Goal: Communication & Community: Answer question/provide support

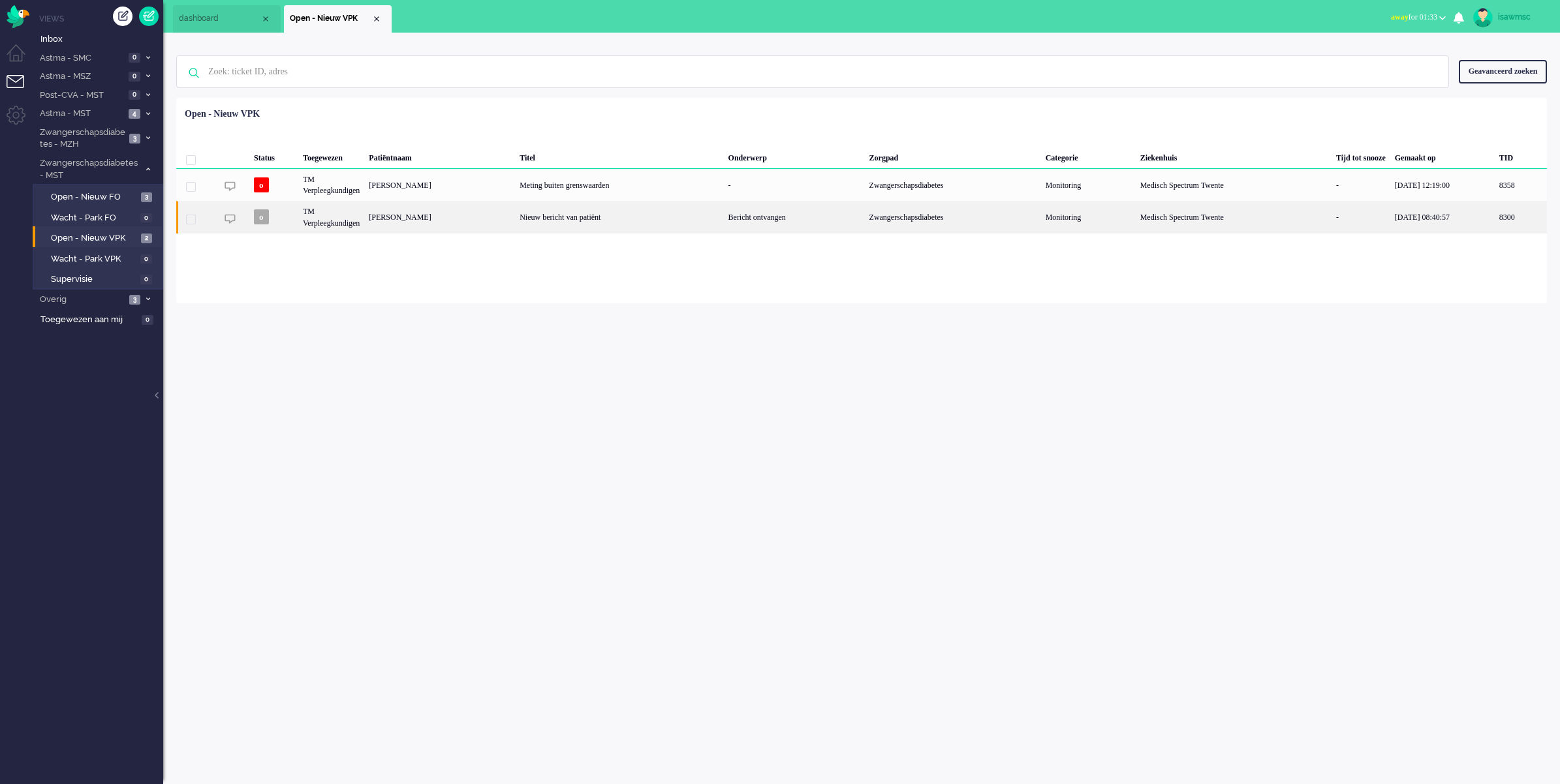
click at [1495, 222] on div "[PERSON_NAME]" at bounding box center [1521, 216] width 52 height 32
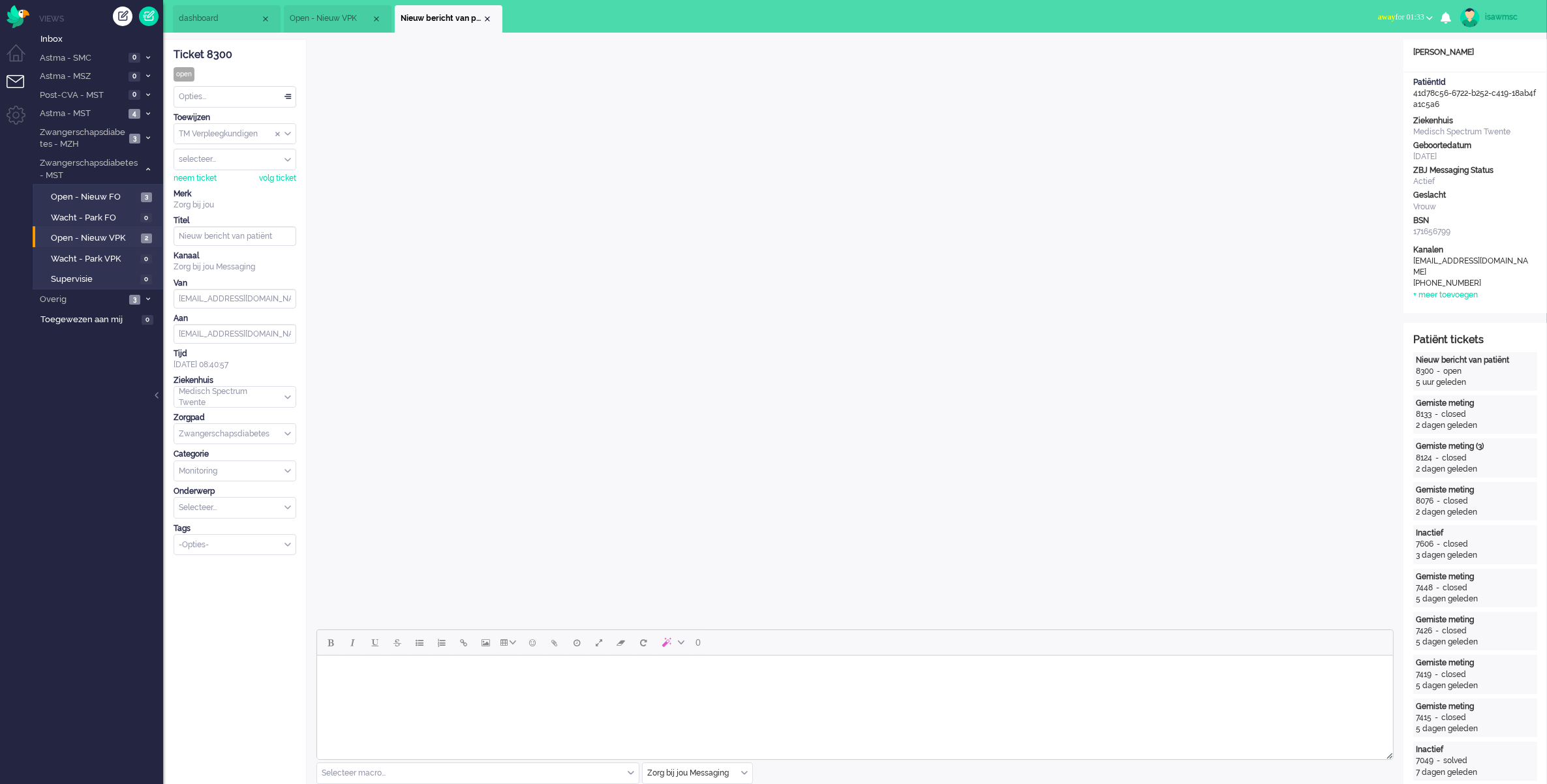
scroll to position [408, 0]
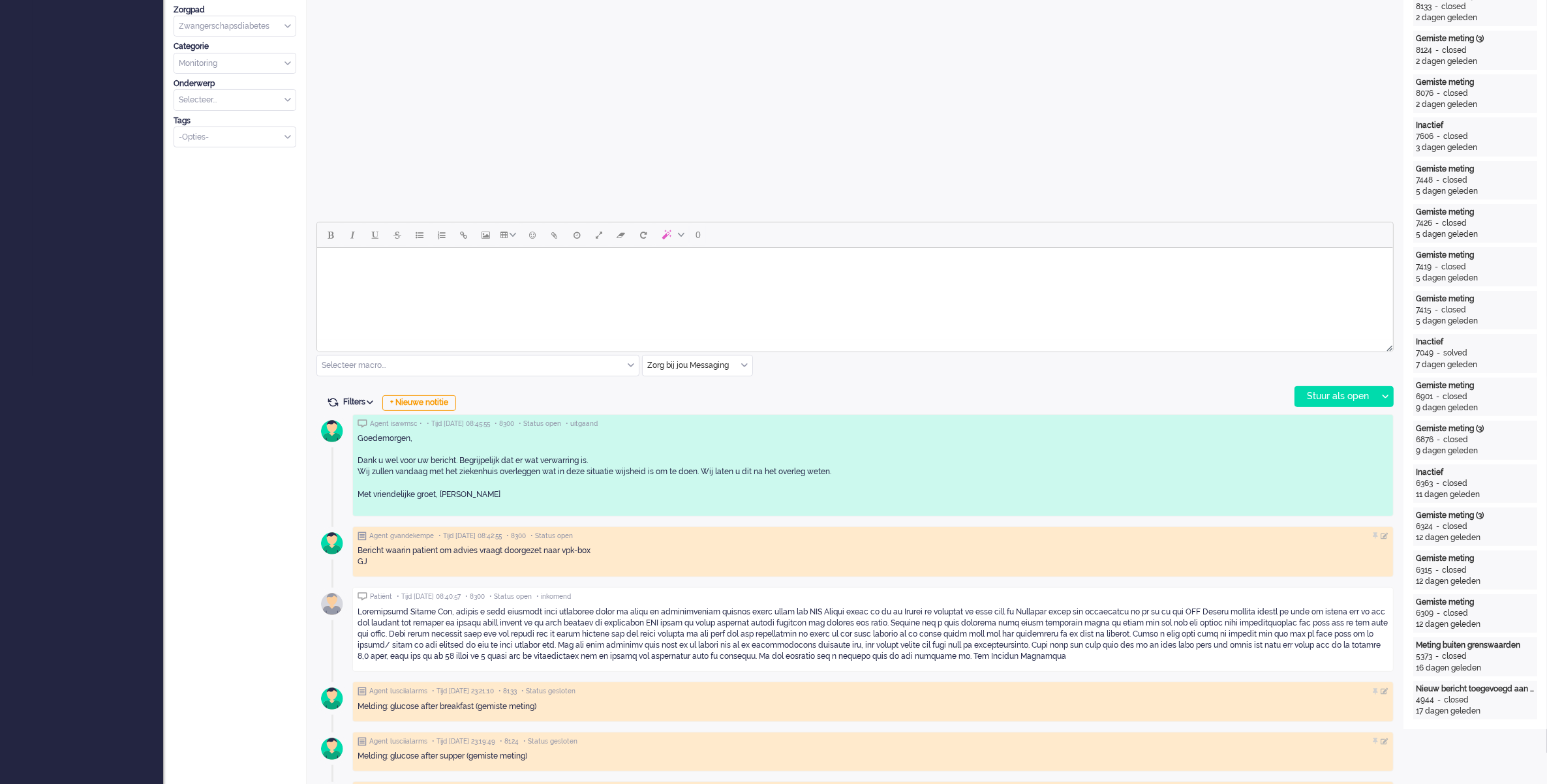
click at [748, 363] on input "text" at bounding box center [698, 366] width 110 height 20
click at [690, 402] on span "uitgaand telefoon" at bounding box center [680, 404] width 64 height 11
click at [1335, 392] on div "Stuur als open" at bounding box center [1336, 396] width 82 height 19
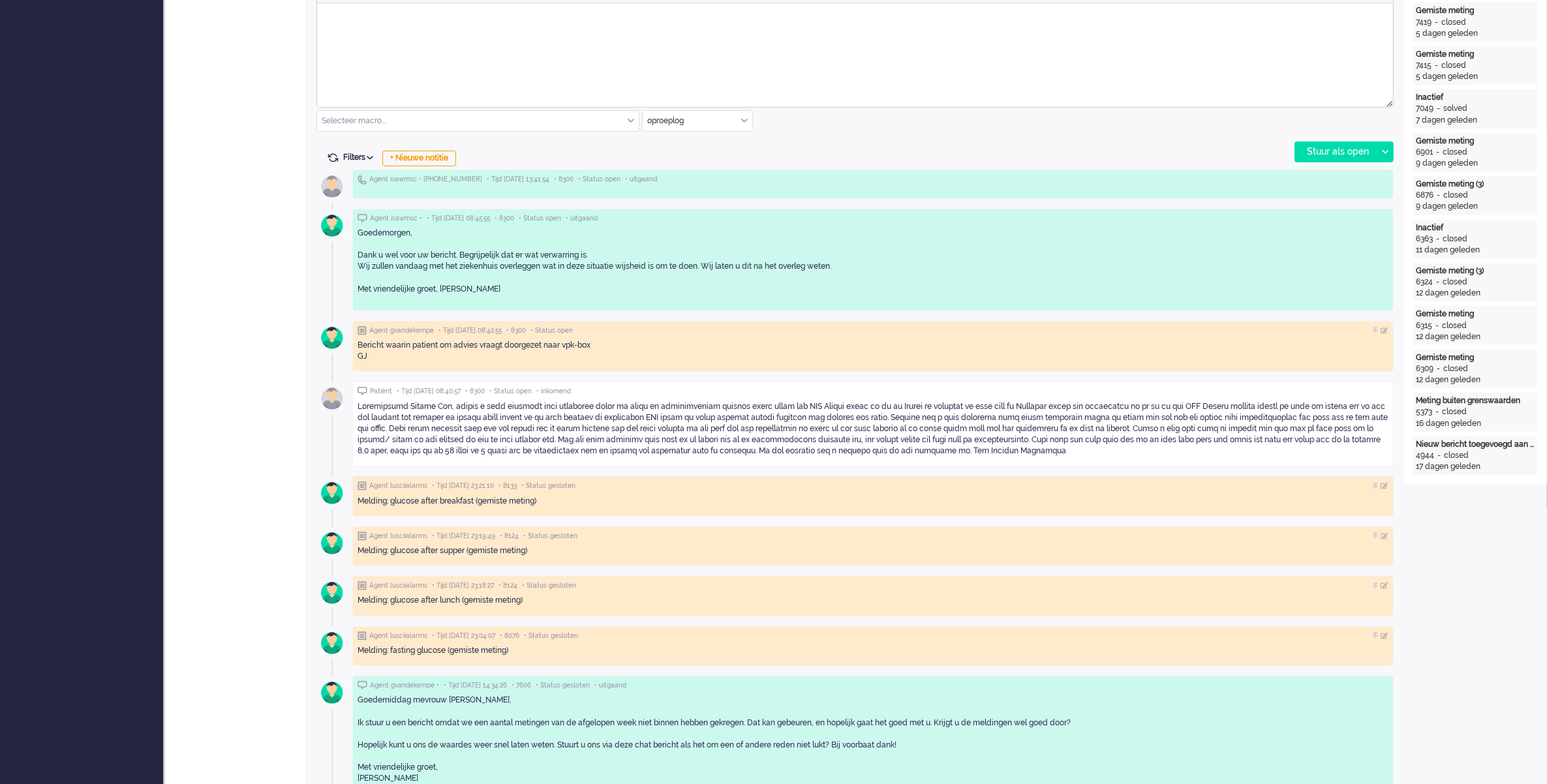
scroll to position [326, 0]
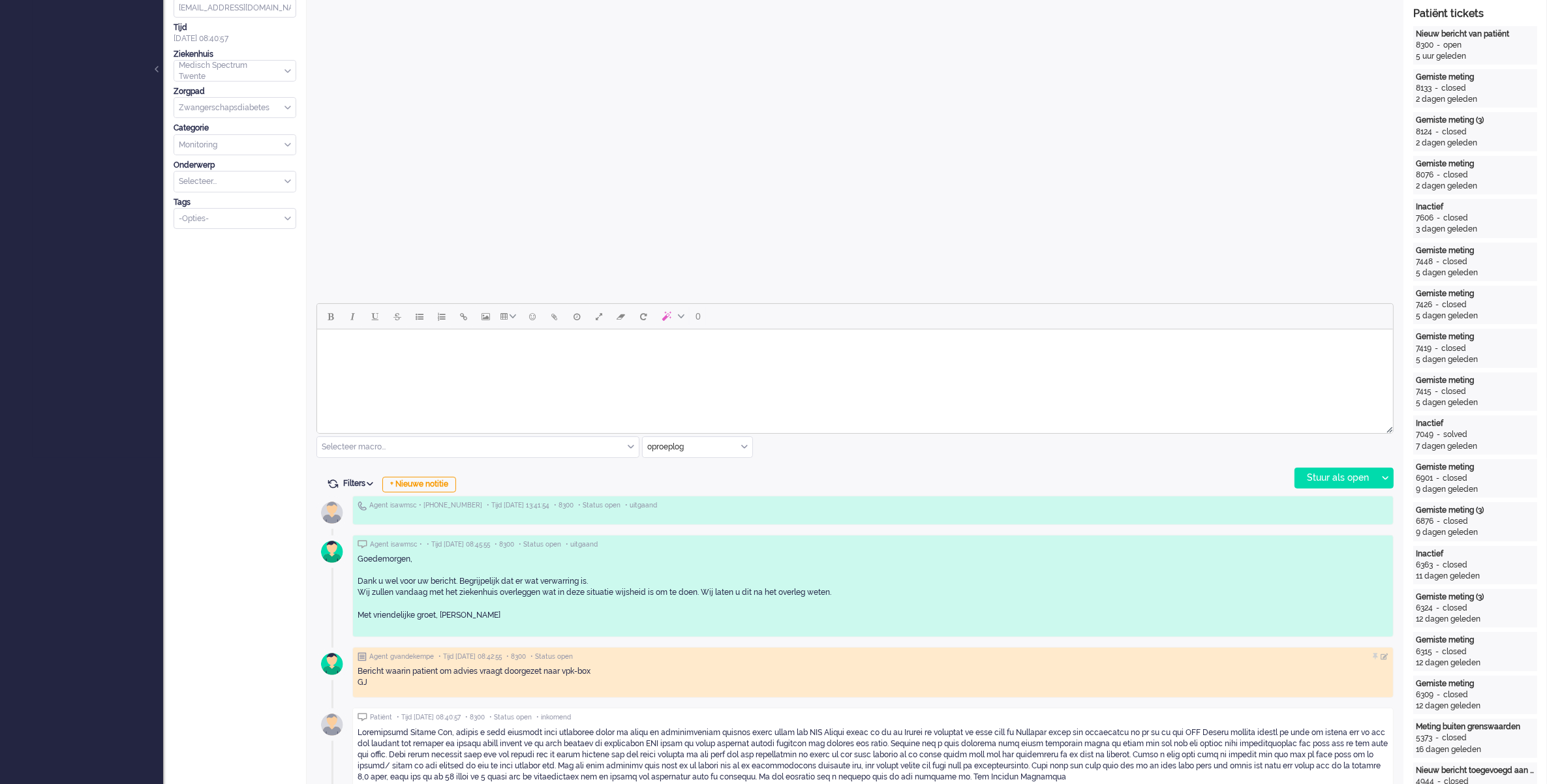
click at [580, 352] on body "Rich Text Area. Press ALT-0 for help." at bounding box center [855, 346] width 1066 height 23
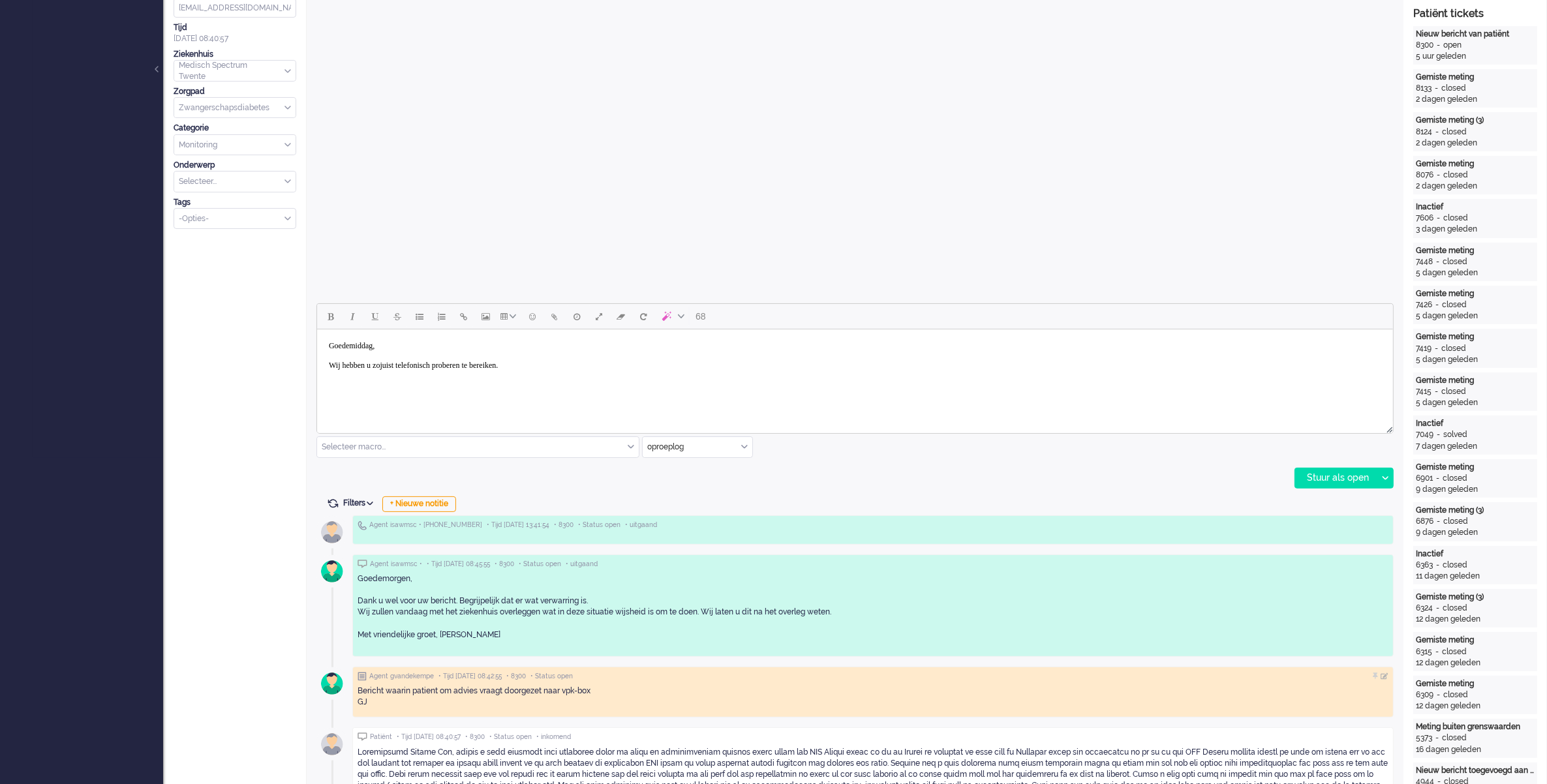
drag, startPoint x: 568, startPoint y: 372, endPoint x: 299, endPoint y: 318, distance: 274.4
click at [316, 329] on html "Goedemiddag, Wij hebben u zojuist telefonisch proberen te bereiken." at bounding box center [855, 356] width 1077 height 53
click at [739, 443] on input "text" at bounding box center [698, 447] width 110 height 20
drag, startPoint x: 690, startPoint y: 526, endPoint x: 310, endPoint y: 79, distance: 586.7
click at [690, 526] on span "Zorg bij jou Messaging" at bounding box center [689, 523] width 82 height 11
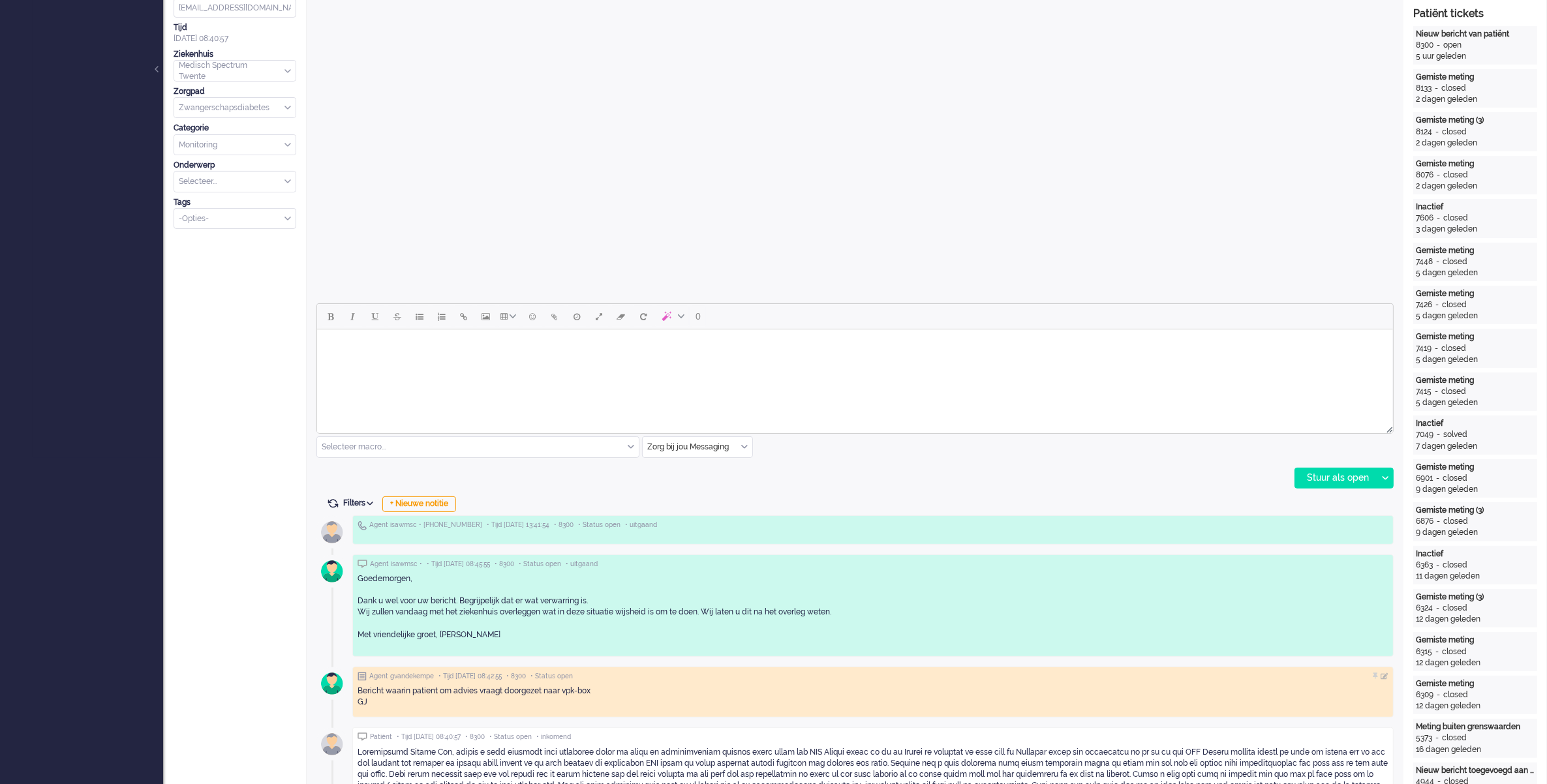
click at [603, 357] on body "Rich Text Area. Press ALT-0 for help." at bounding box center [855, 346] width 1066 height 23
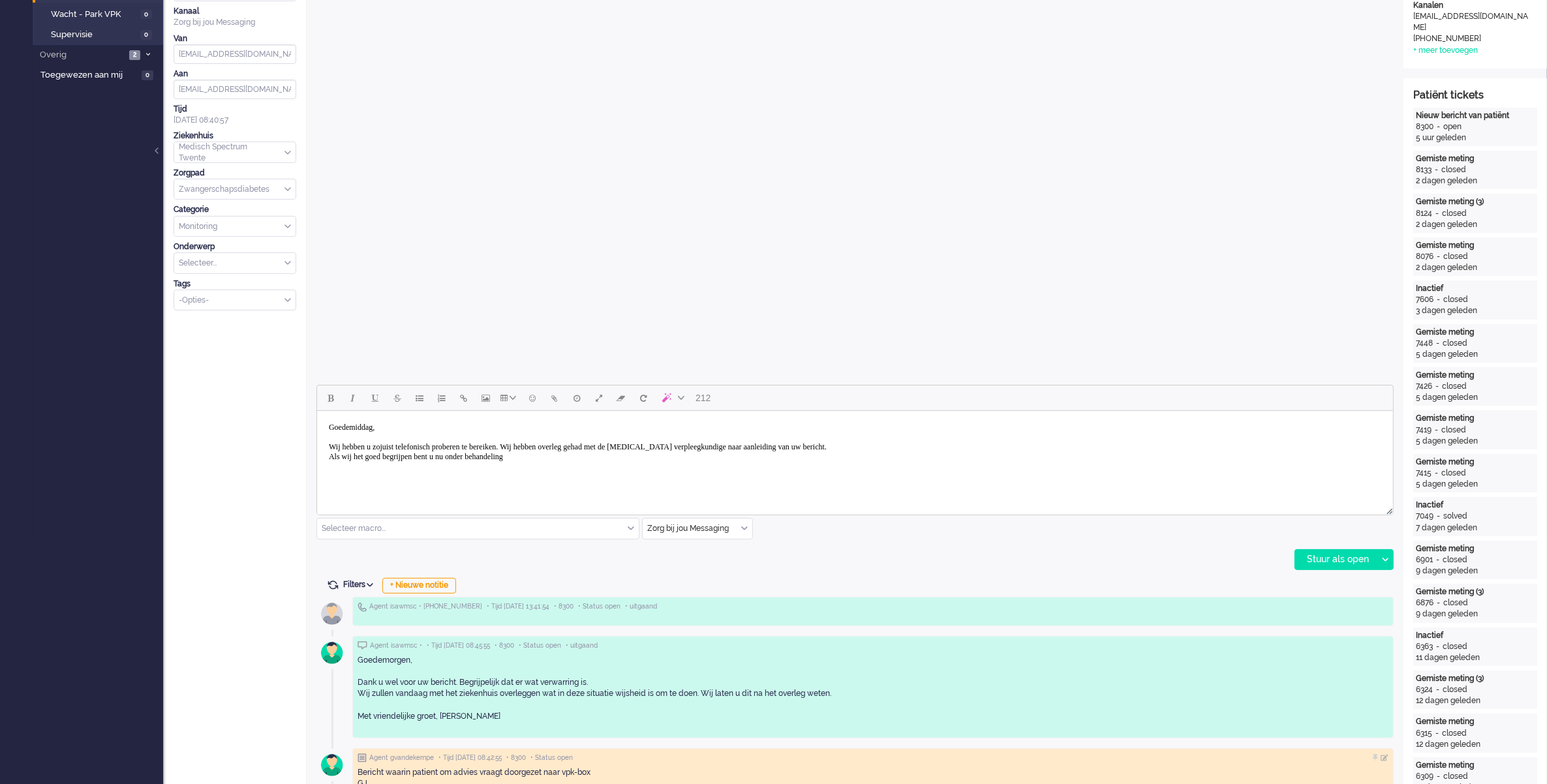
scroll to position [408, 0]
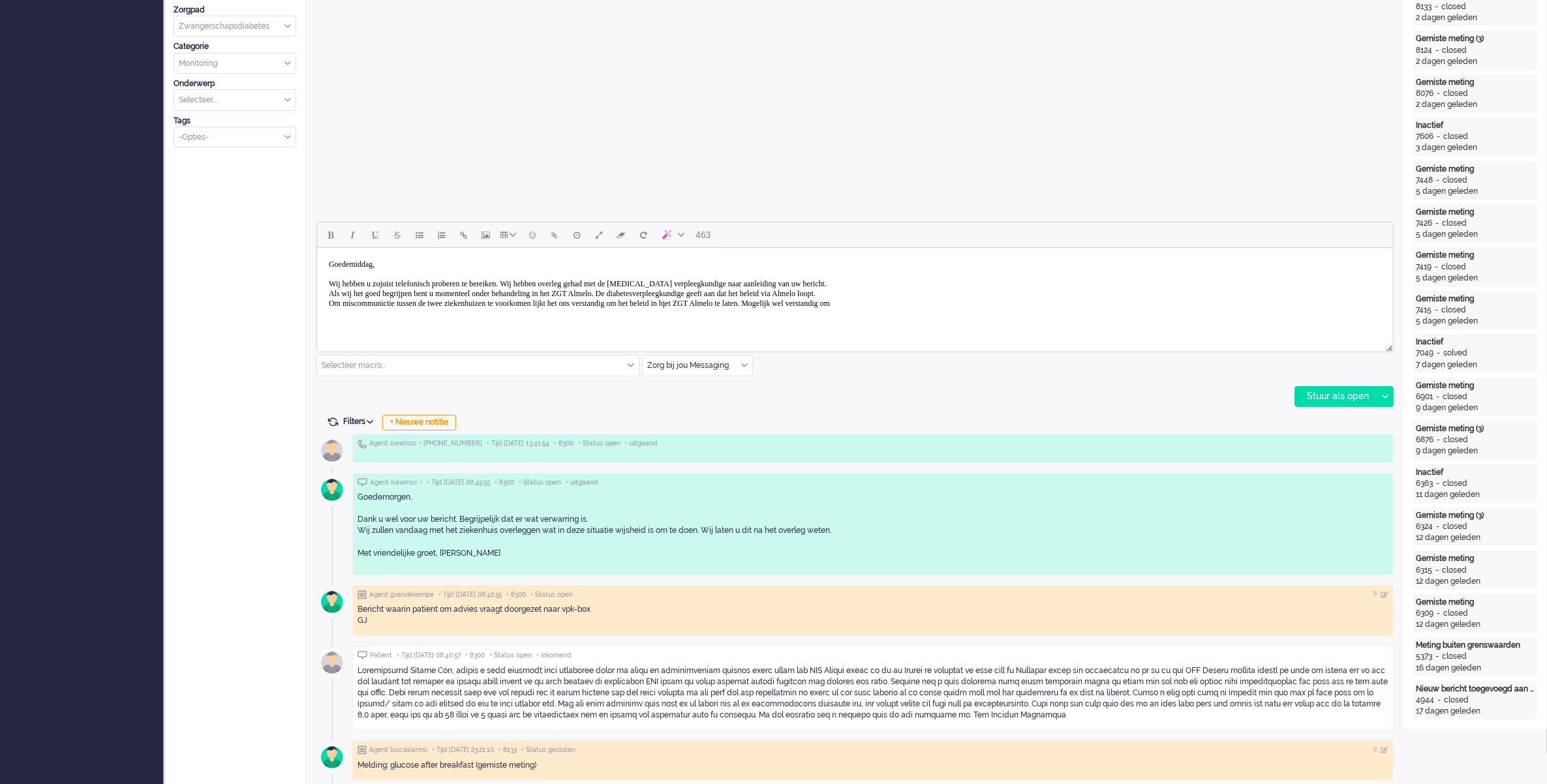
click at [752, 305] on body "Goedemiddag, Wij hebben u zojuist telefonisch proberen te bereiken. Wij hebben …" at bounding box center [855, 284] width 1066 height 62
click at [967, 307] on body "Goedemiddag, Wij hebben u zojuist telefonisch proberen te bereiken. Wij hebben …" at bounding box center [855, 284] width 1066 height 62
drag, startPoint x: 360, startPoint y: 304, endPoint x: 383, endPoint y: 334, distance: 37.8
click at [953, 299] on body "Goedemiddag, Wij hebben u zojuist telefonisch proberen te bereiken. Wij hebben …" at bounding box center [855, 289] width 1066 height 72
click at [958, 302] on body "Goedemiddag, Wij hebben u zojuist telefonisch proberen te bereiken. Wij hebben …" at bounding box center [855, 289] width 1066 height 72
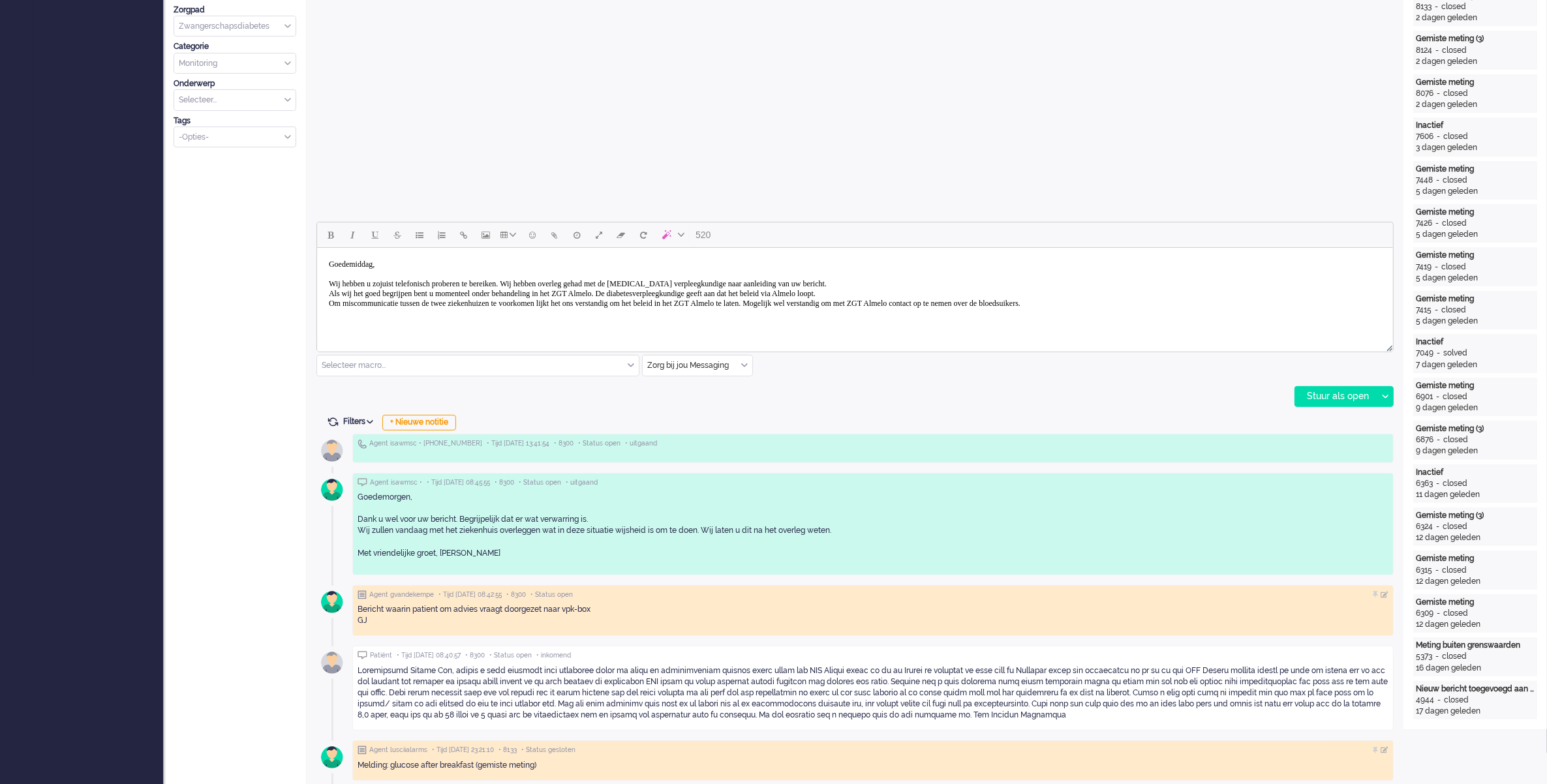
click at [1212, 305] on body "Goedemiddag, Wij hebben u zojuist telefonisch proberen te bereiken. Wij hebben …" at bounding box center [855, 289] width 1066 height 72
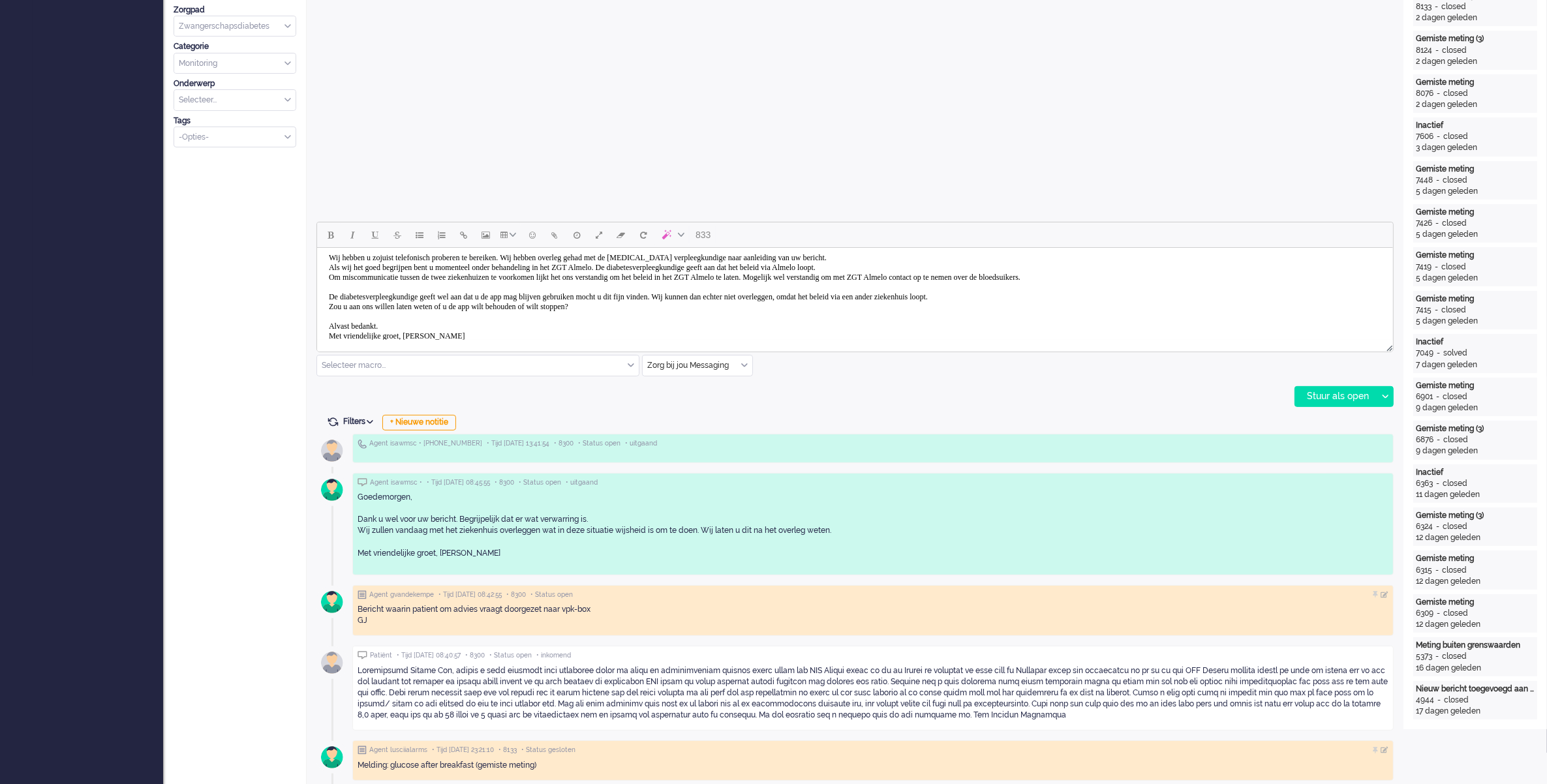
scroll to position [37, 0]
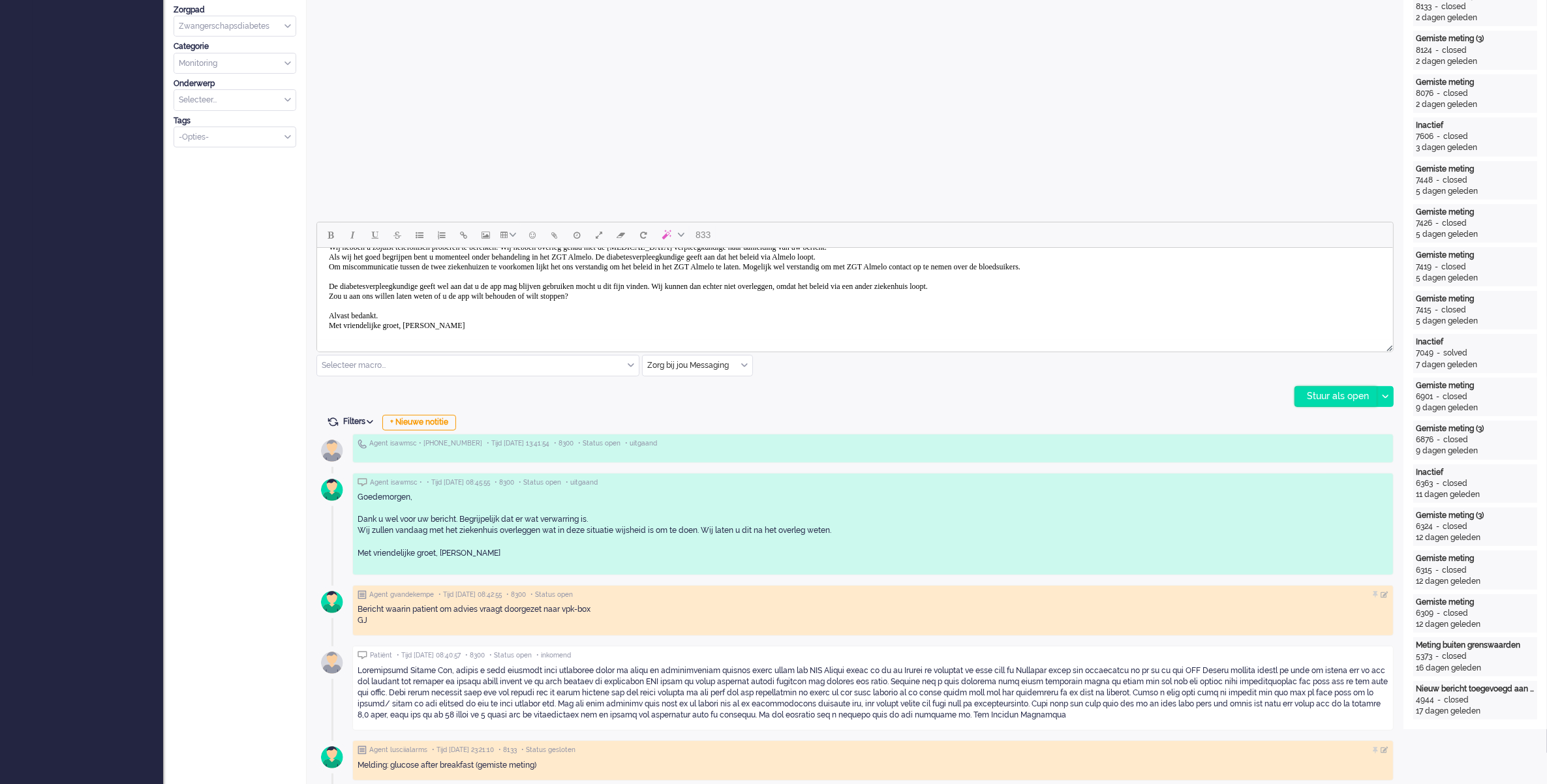
click at [1351, 403] on div "Stuur als open" at bounding box center [1336, 396] width 82 height 19
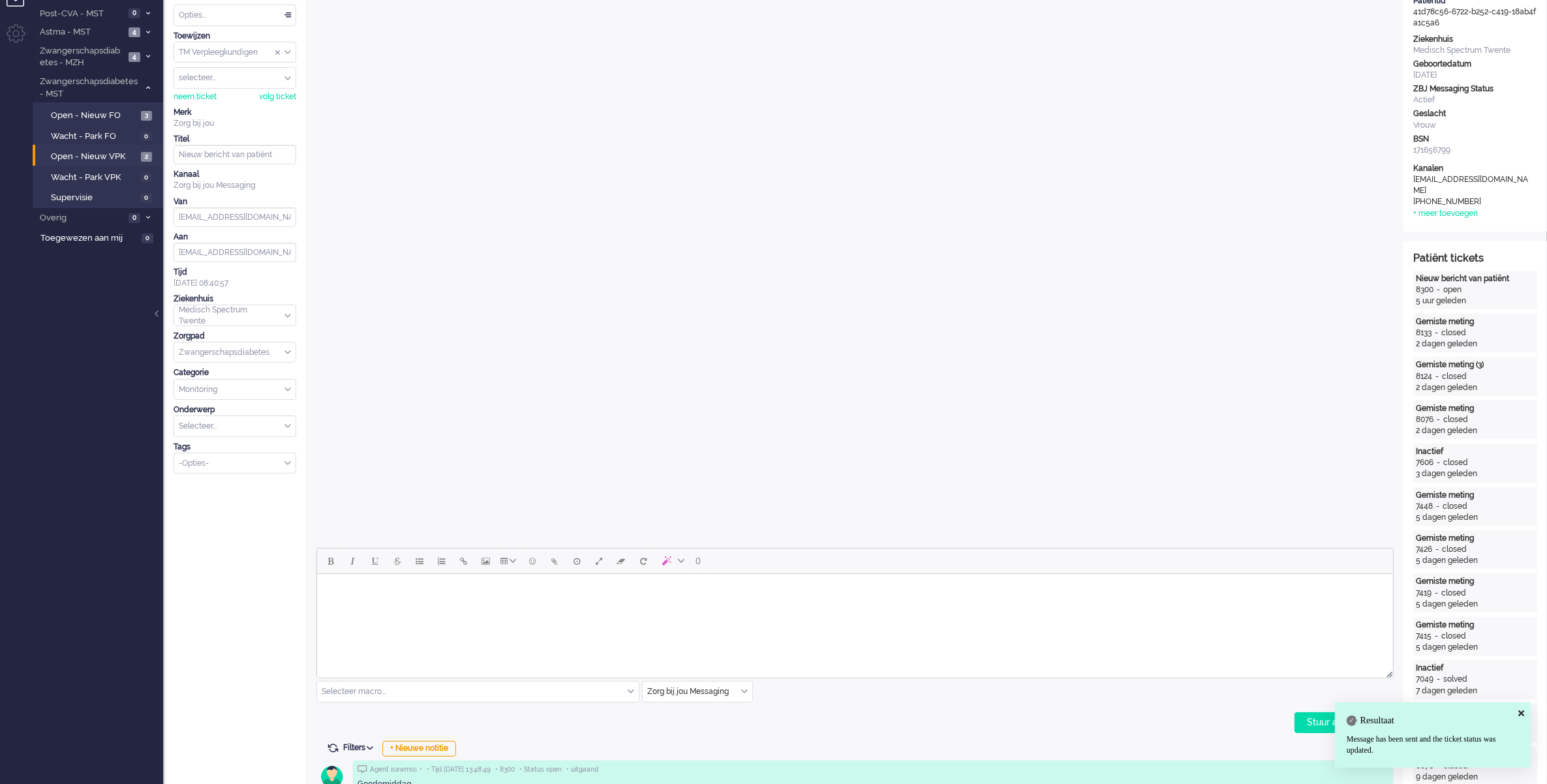
scroll to position [0, 0]
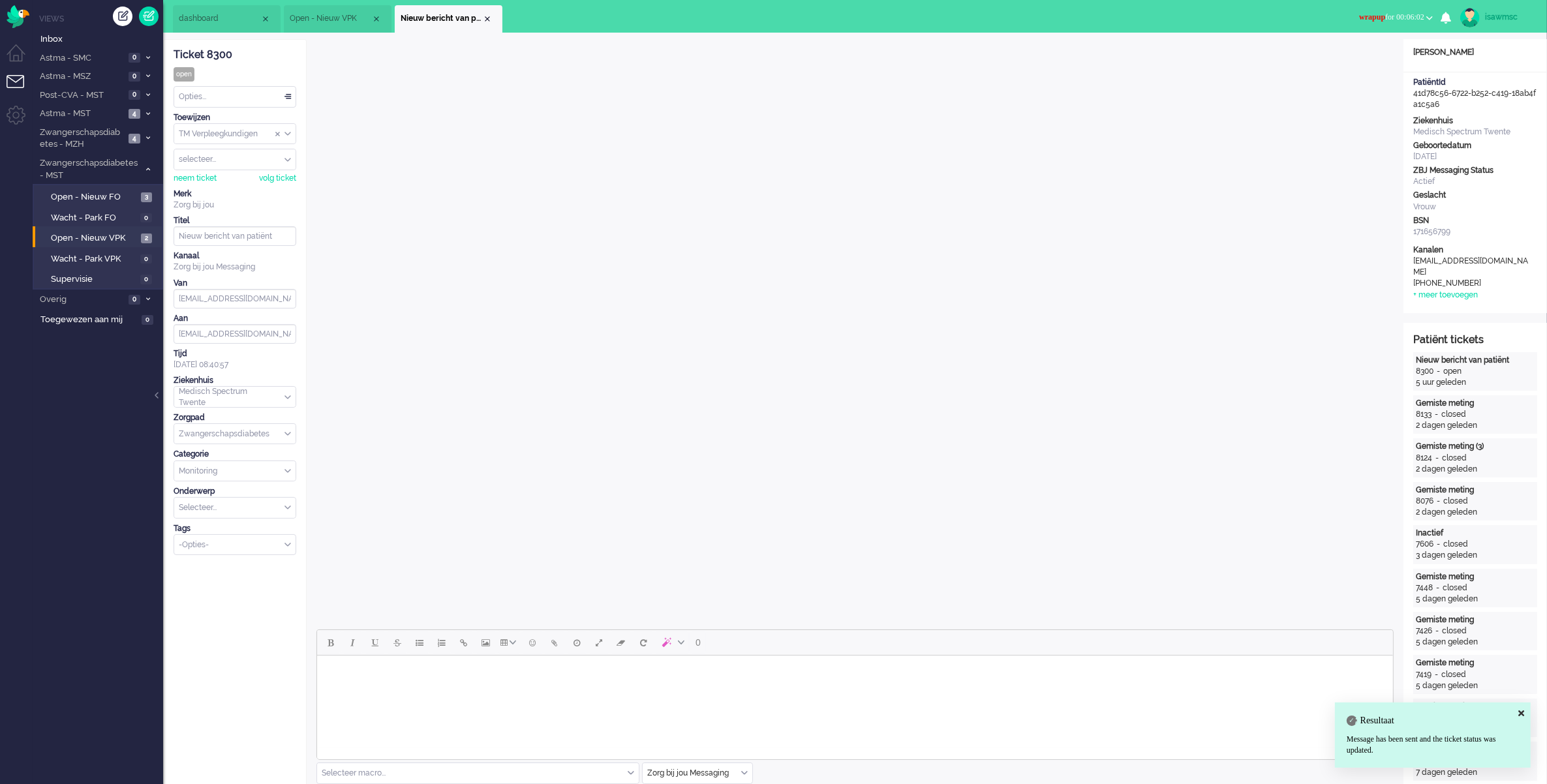
click at [1401, 24] on button "wrapup for 00:06:02" at bounding box center [1396, 17] width 89 height 19
click at [1353, 54] on label "Online" at bounding box center [1379, 59] width 103 height 11
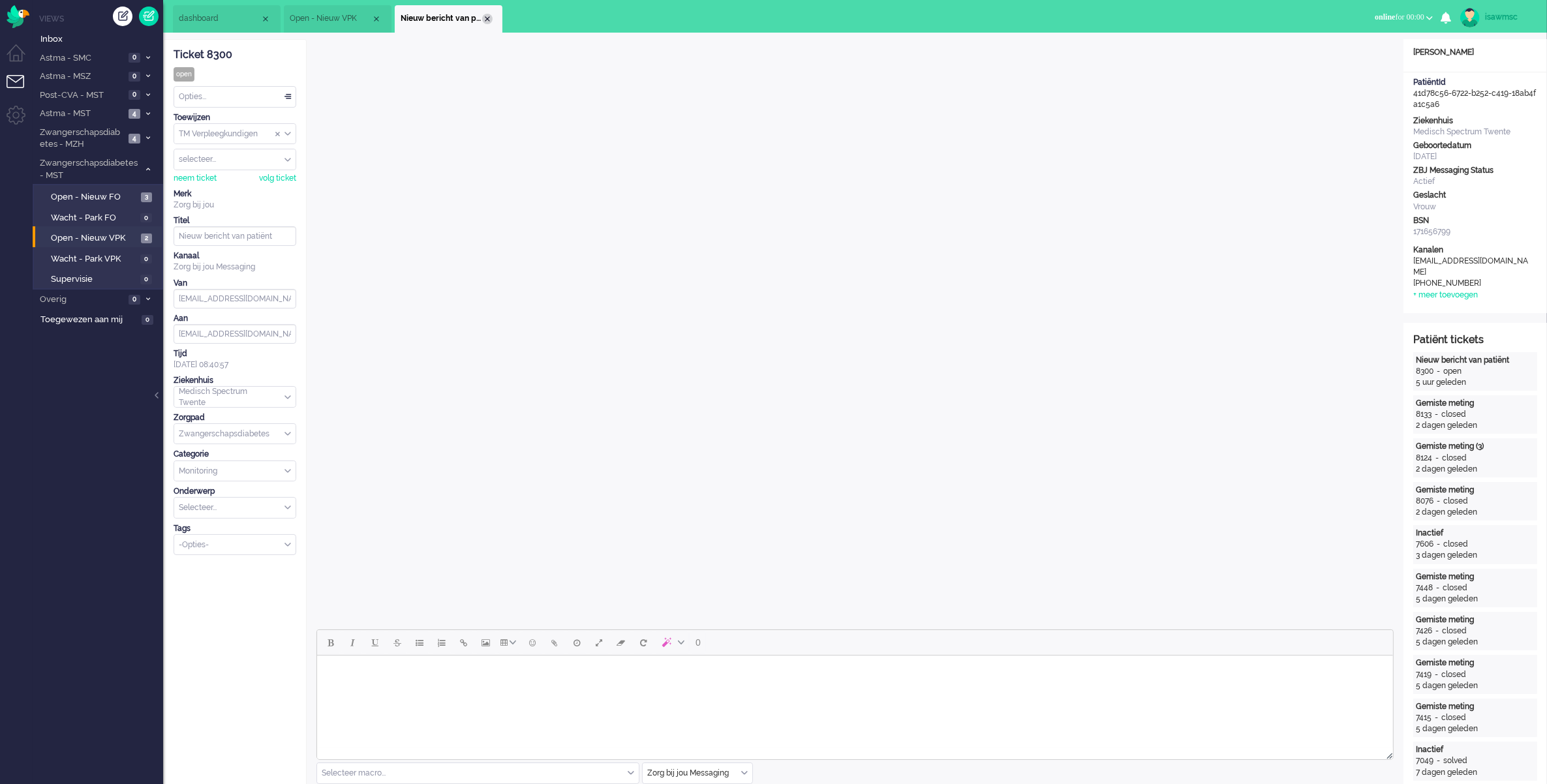
click at [485, 20] on div "Close tab" at bounding box center [487, 18] width 10 height 10
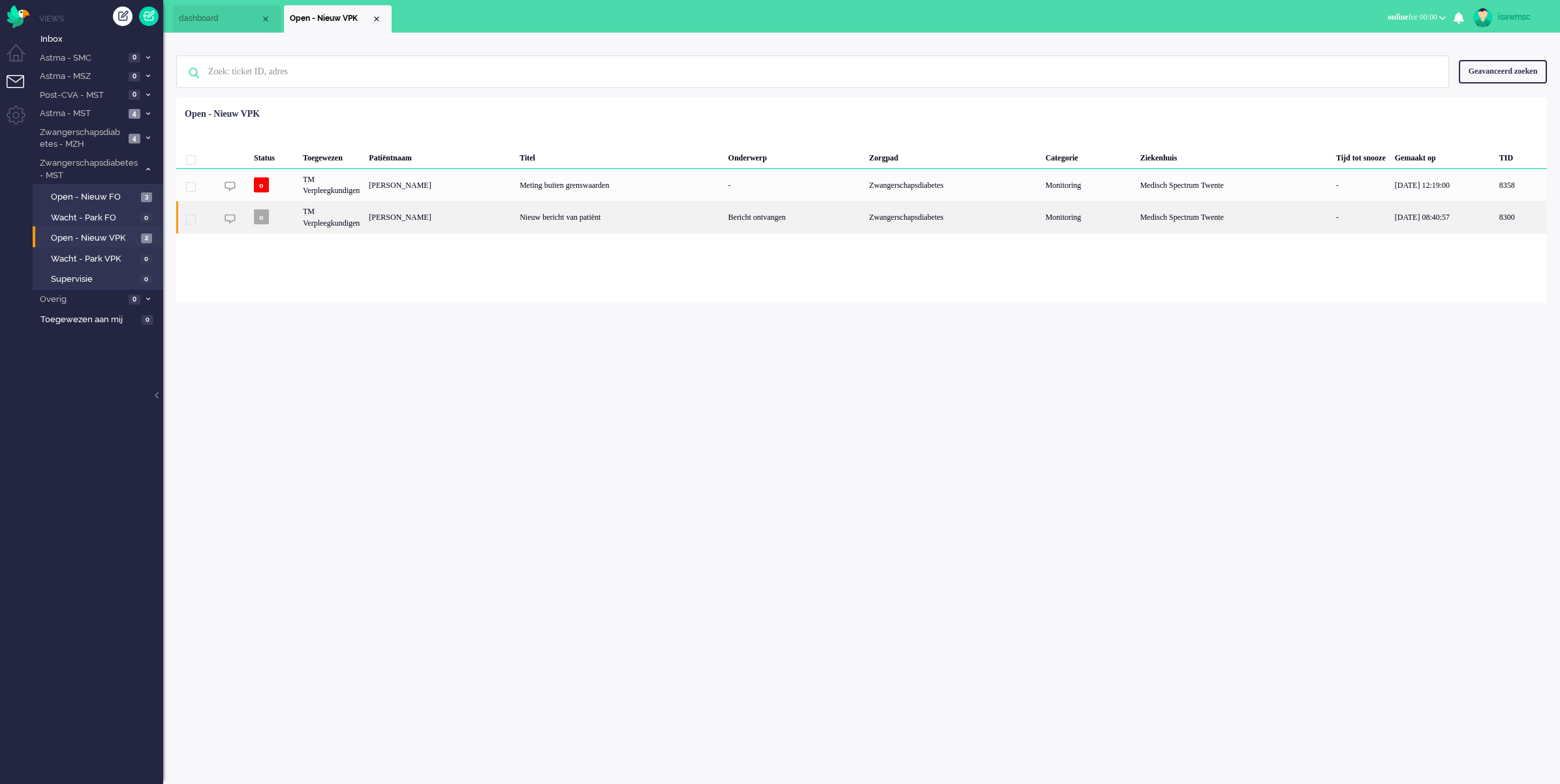
click at [1495, 217] on div "[PERSON_NAME]" at bounding box center [1521, 216] width 52 height 32
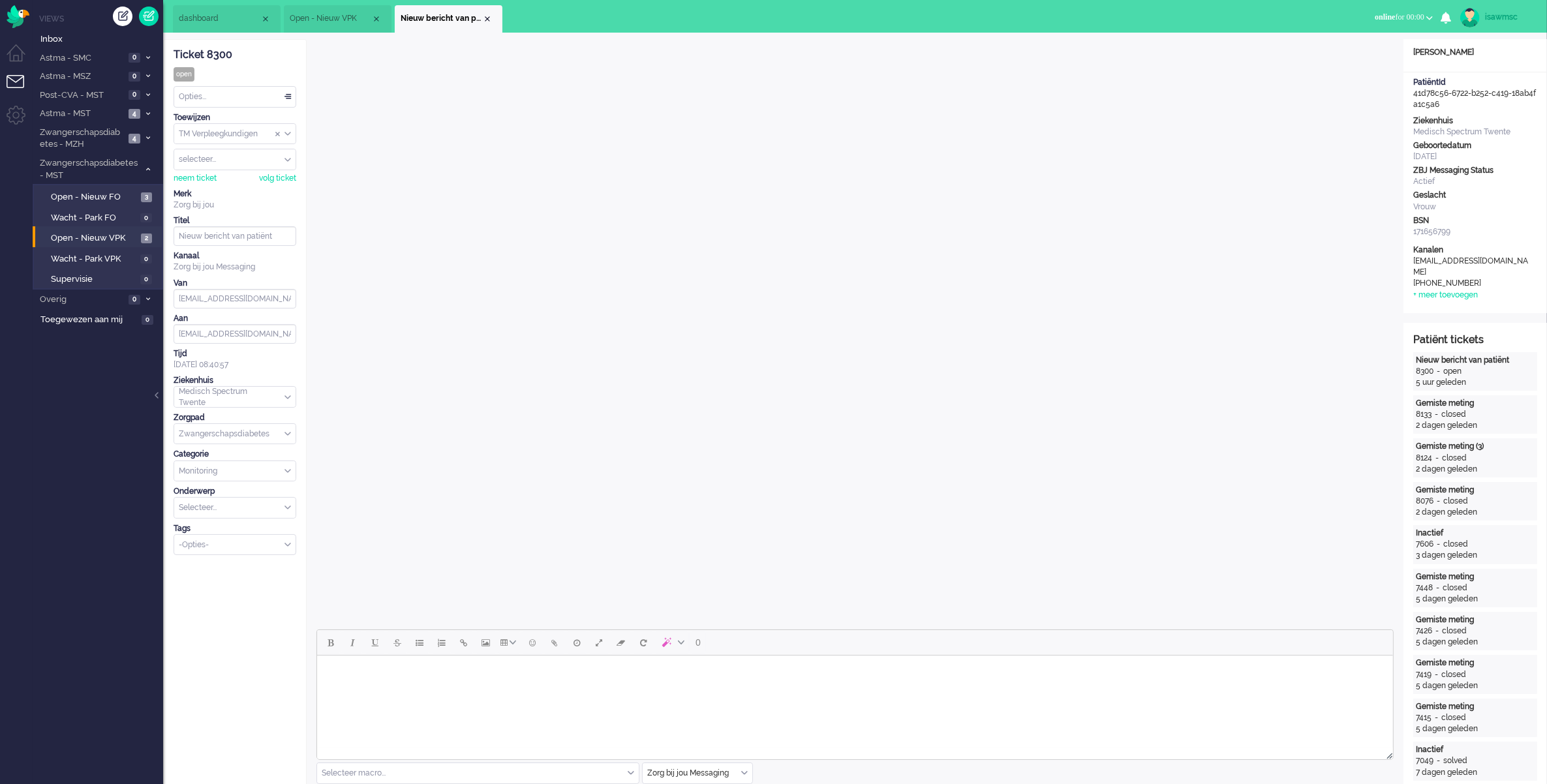
click at [272, 102] on div "Opties..." at bounding box center [235, 97] width 121 height 20
click at [230, 186] on li "Opgelost" at bounding box center [235, 189] width 121 height 19
click at [484, 19] on div "Close tab" at bounding box center [487, 18] width 10 height 10
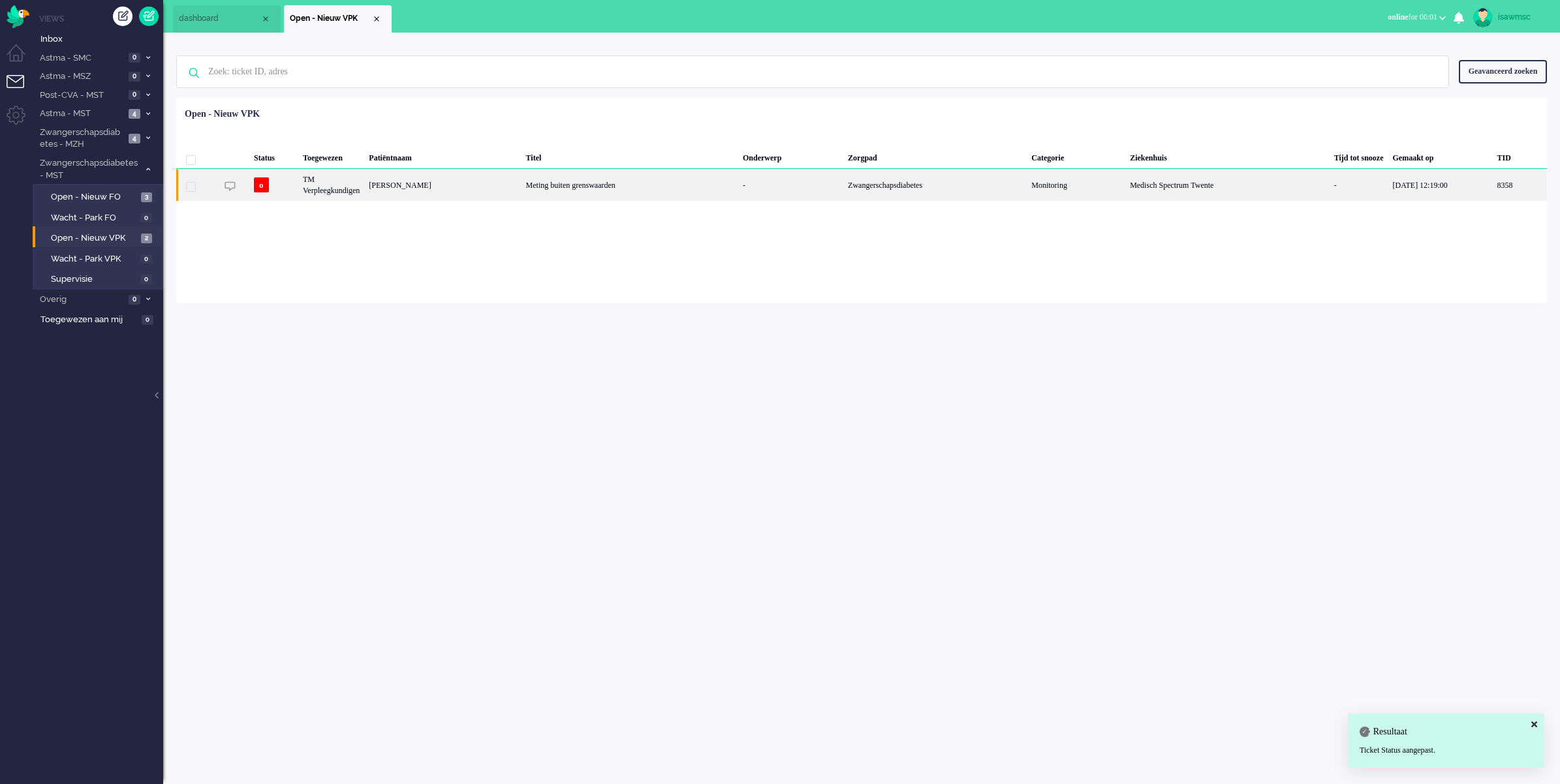
click at [1492, 171] on div "[PERSON_NAME]" at bounding box center [1519, 184] width 54 height 32
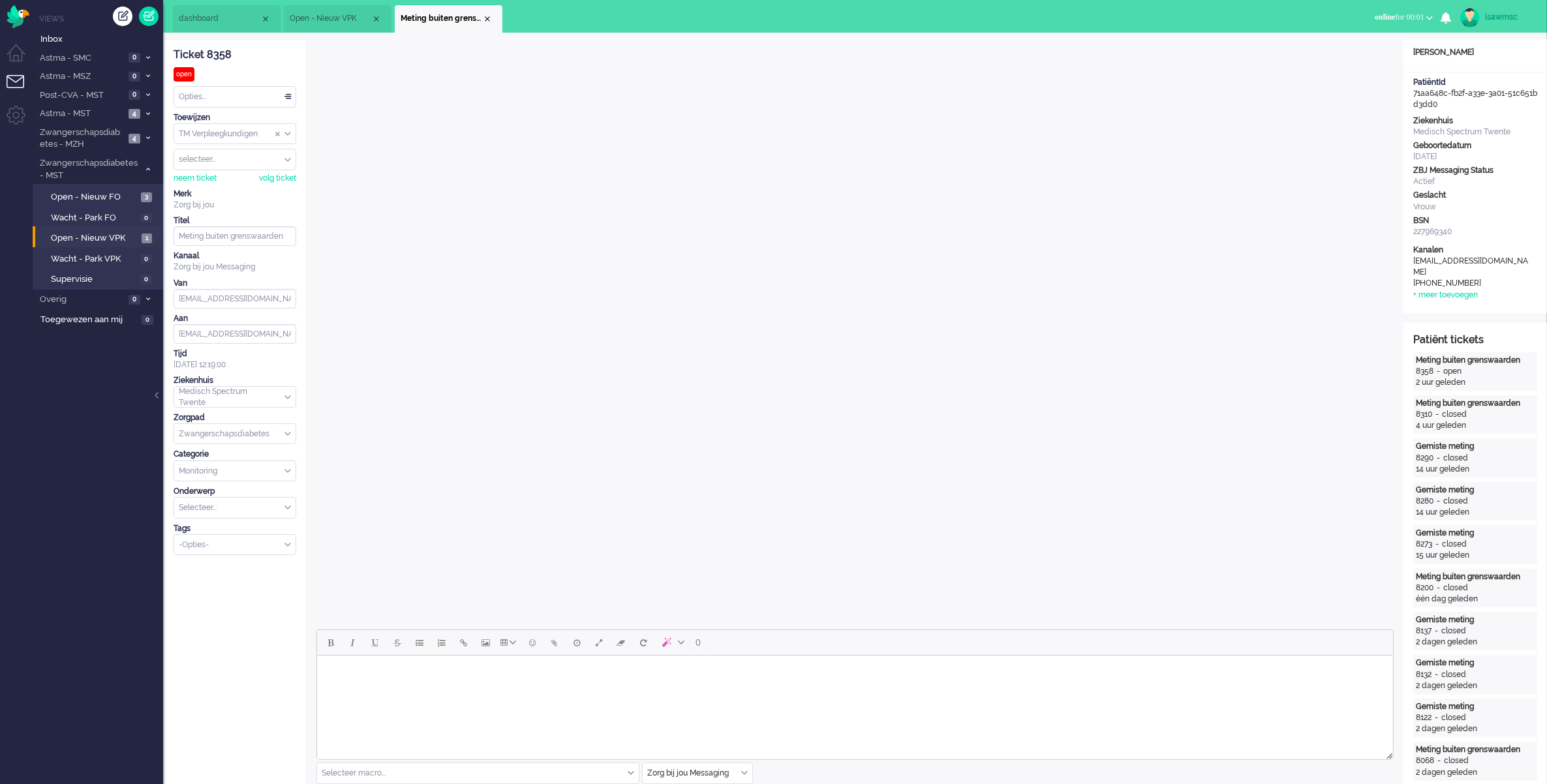
scroll to position [326, 0]
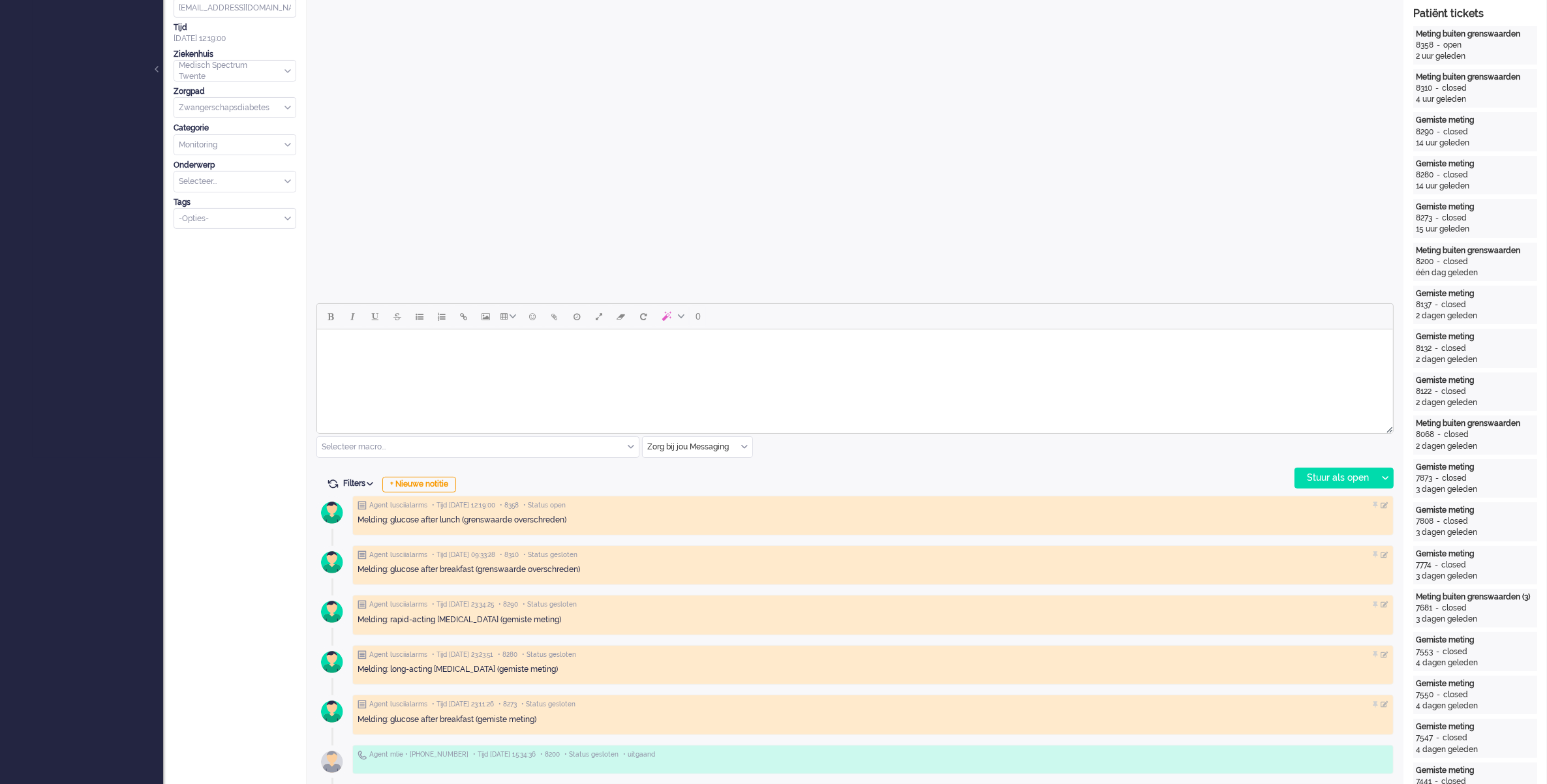
click at [741, 449] on div "Zorg bij jou Messaging" at bounding box center [698, 447] width 110 height 20
click at [716, 488] on li "uitgaand telefoon" at bounding box center [698, 486] width 110 height 19
click at [1310, 477] on div "Stuur als open" at bounding box center [1336, 478] width 82 height 19
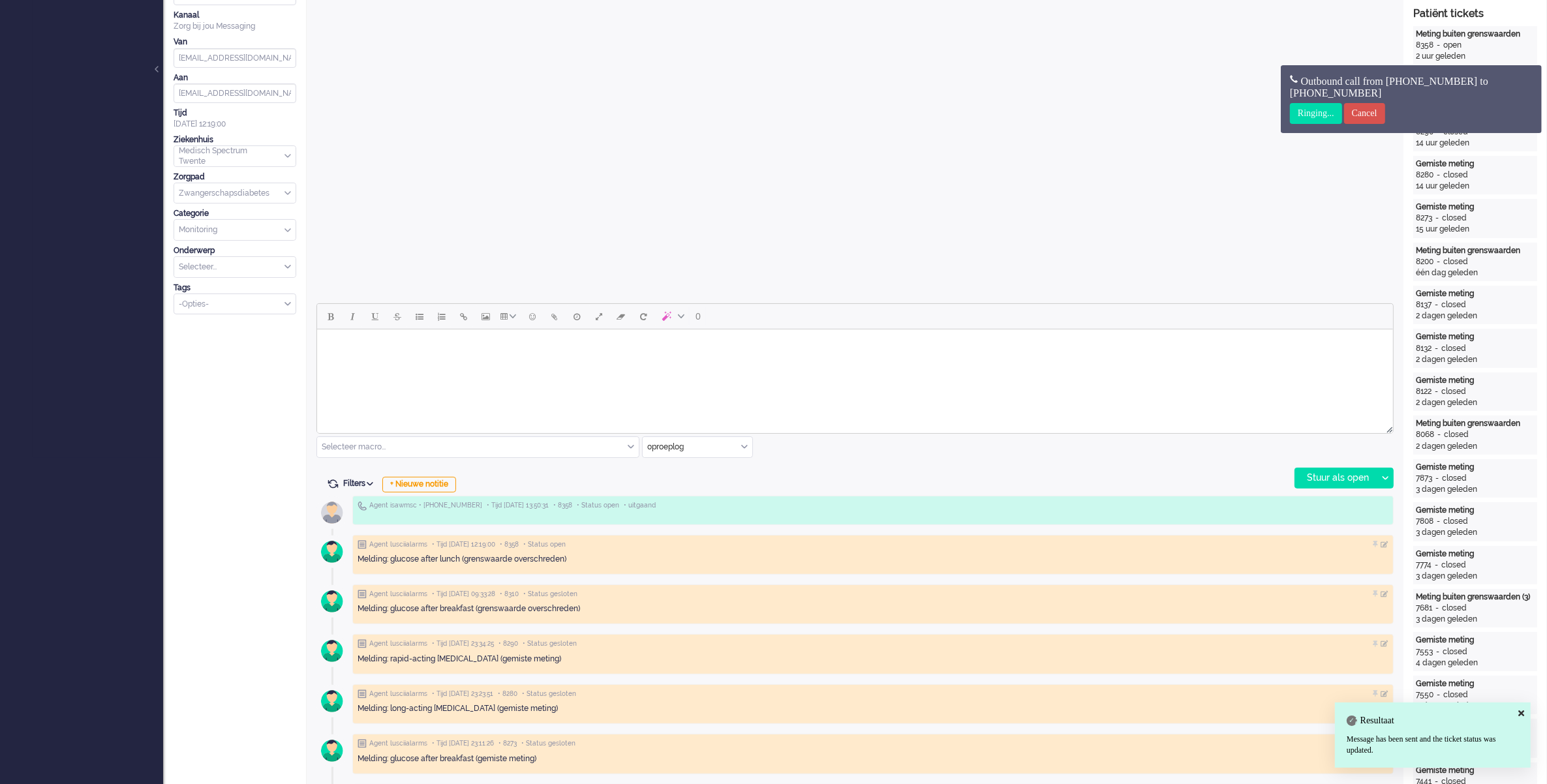
scroll to position [0, 0]
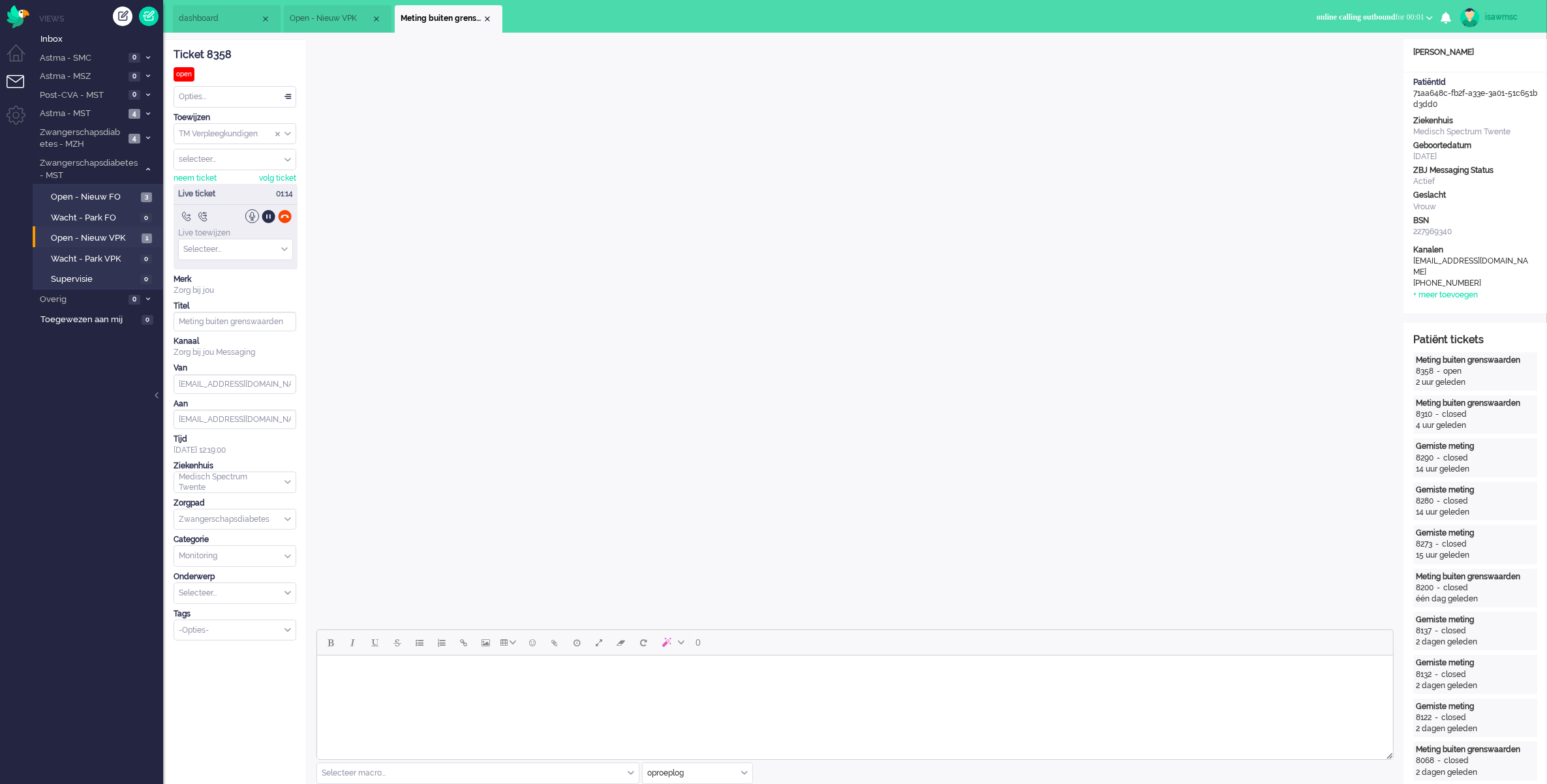
click at [1156, 21] on ul "dashboard Open - Nieuw VPK" at bounding box center [728, 17] width 1111 height 33
click at [531, 17] on ul "dashboard Open - Nieuw VPK" at bounding box center [728, 17] width 1111 height 33
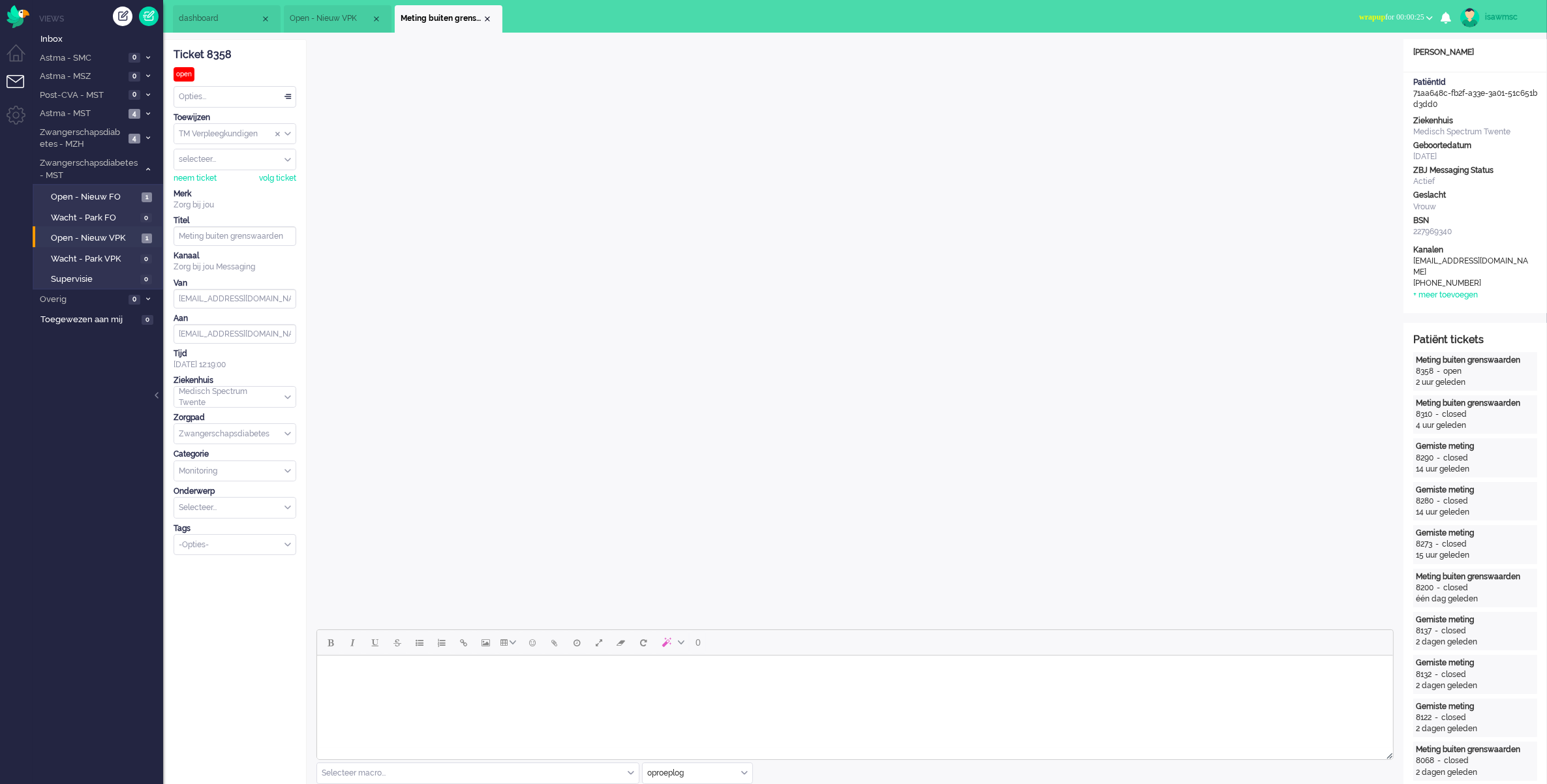
click at [1400, 15] on span "wrapup for 00:00:25" at bounding box center [1391, 17] width 65 height 9
click at [1277, 6] on ul "dashboard Open - Nieuw VPK" at bounding box center [728, 17] width 1111 height 33
click at [1362, 20] on span "wrapup" at bounding box center [1372, 17] width 26 height 9
click at [1340, 60] on label "Online" at bounding box center [1379, 59] width 103 height 11
click at [563, 23] on ul "dashboard Open - Nieuw VPK" at bounding box center [728, 17] width 1111 height 33
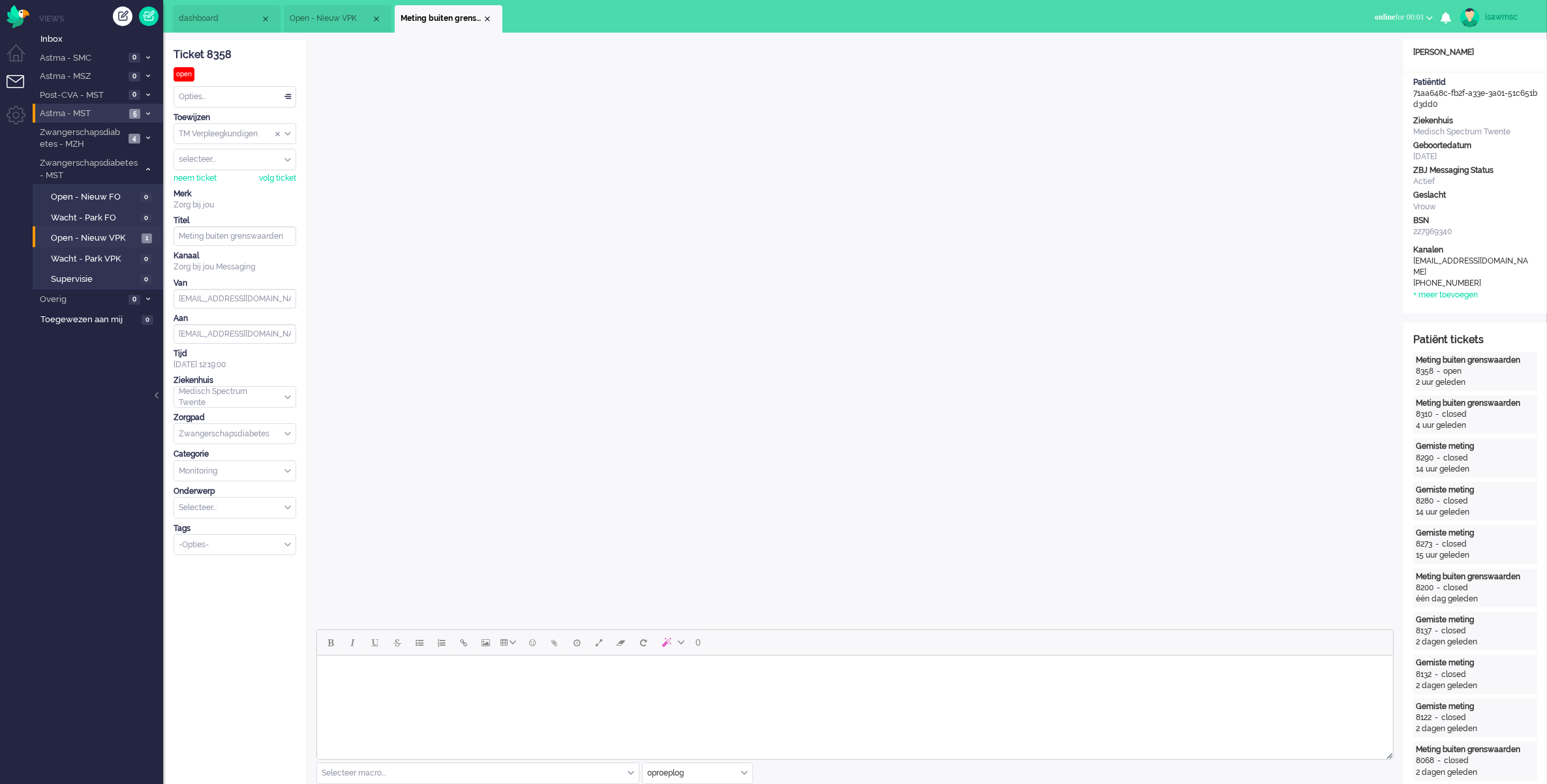
click at [94, 112] on span "Astma - MST" at bounding box center [81, 114] width 87 height 13
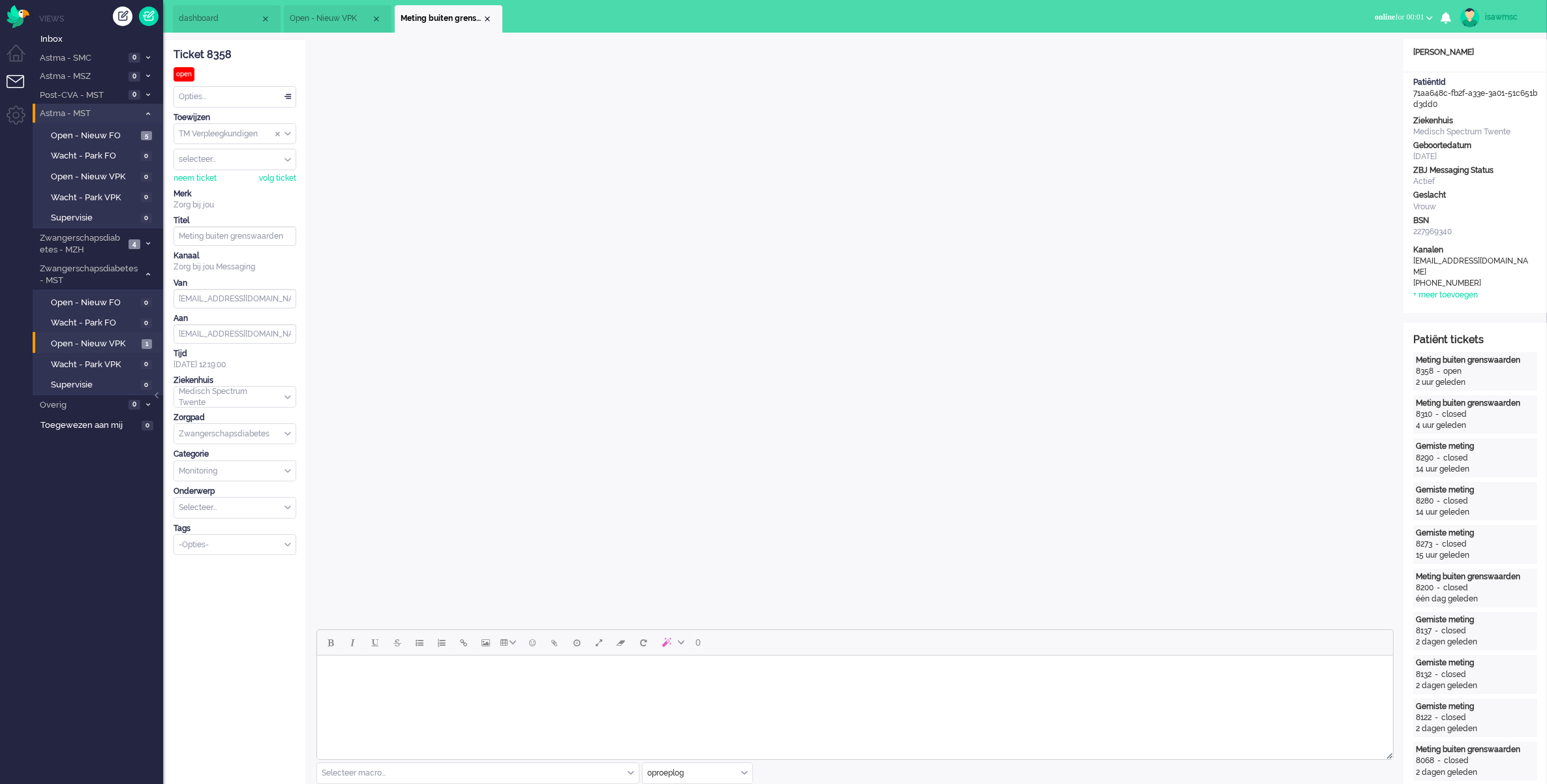
click at [94, 112] on span "Astma - MST" at bounding box center [88, 114] width 101 height 13
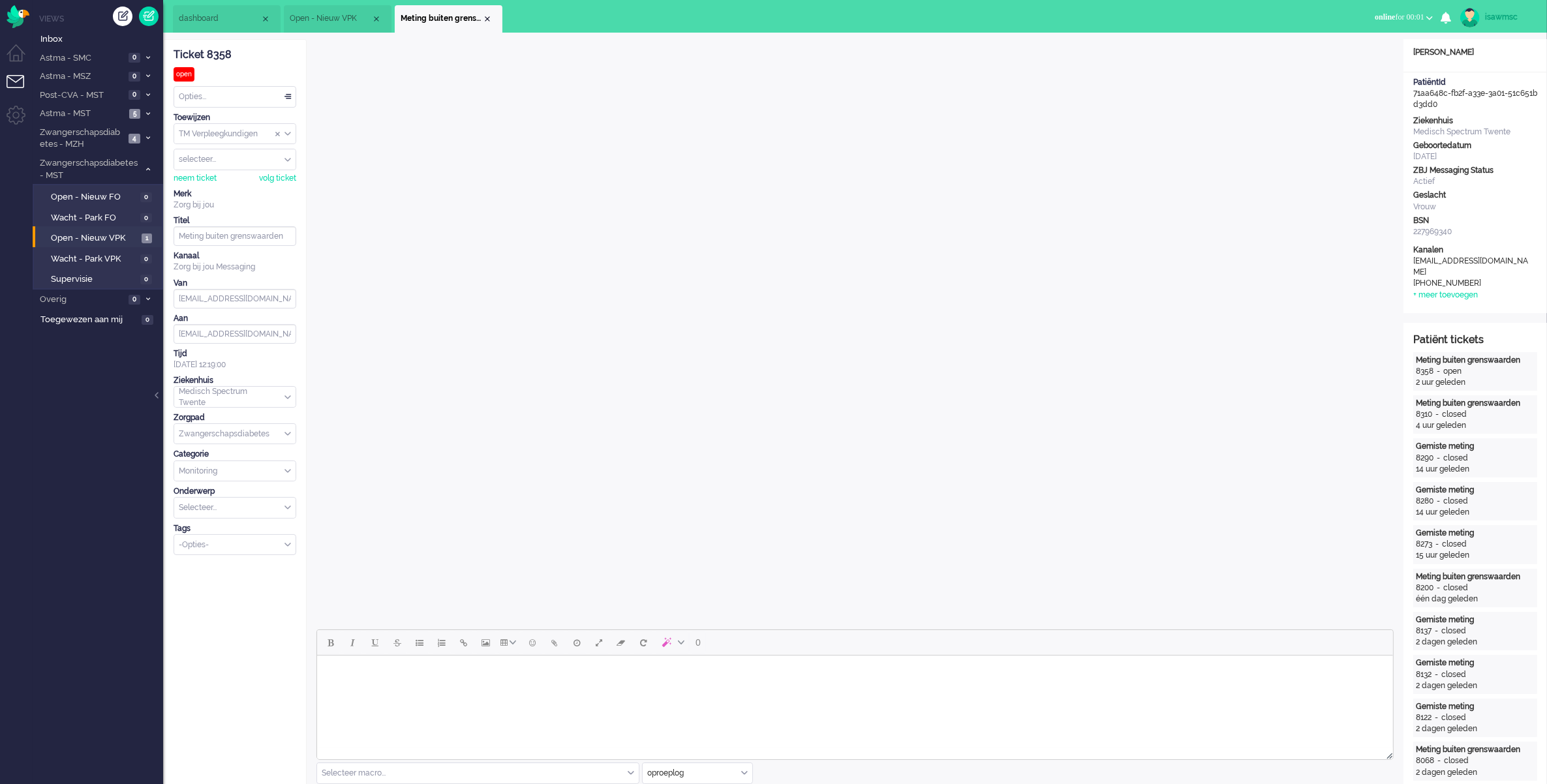
click at [604, 24] on ul "dashboard Open - Nieuw VPK" at bounding box center [728, 17] width 1111 height 33
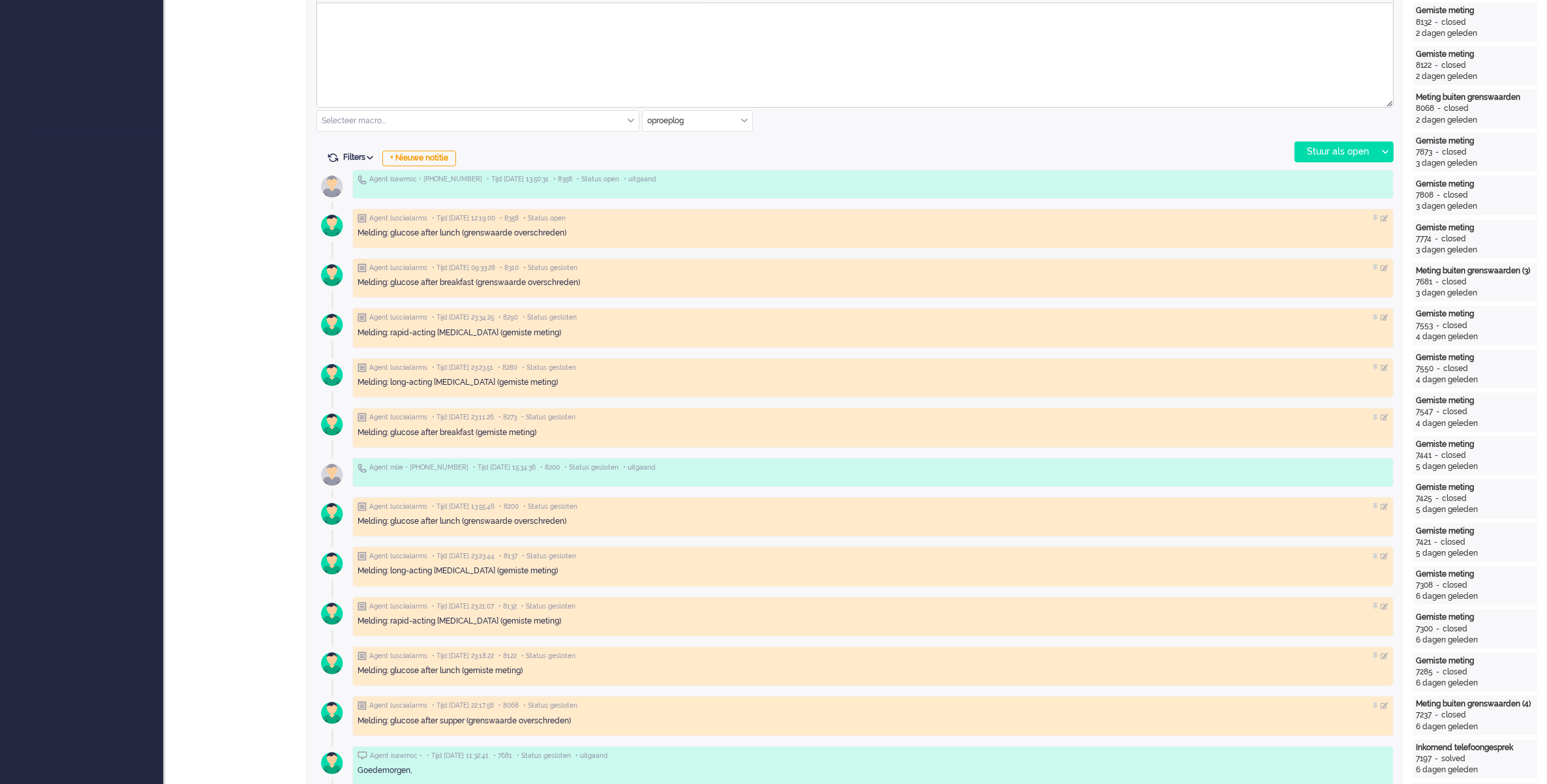
scroll to position [490, 0]
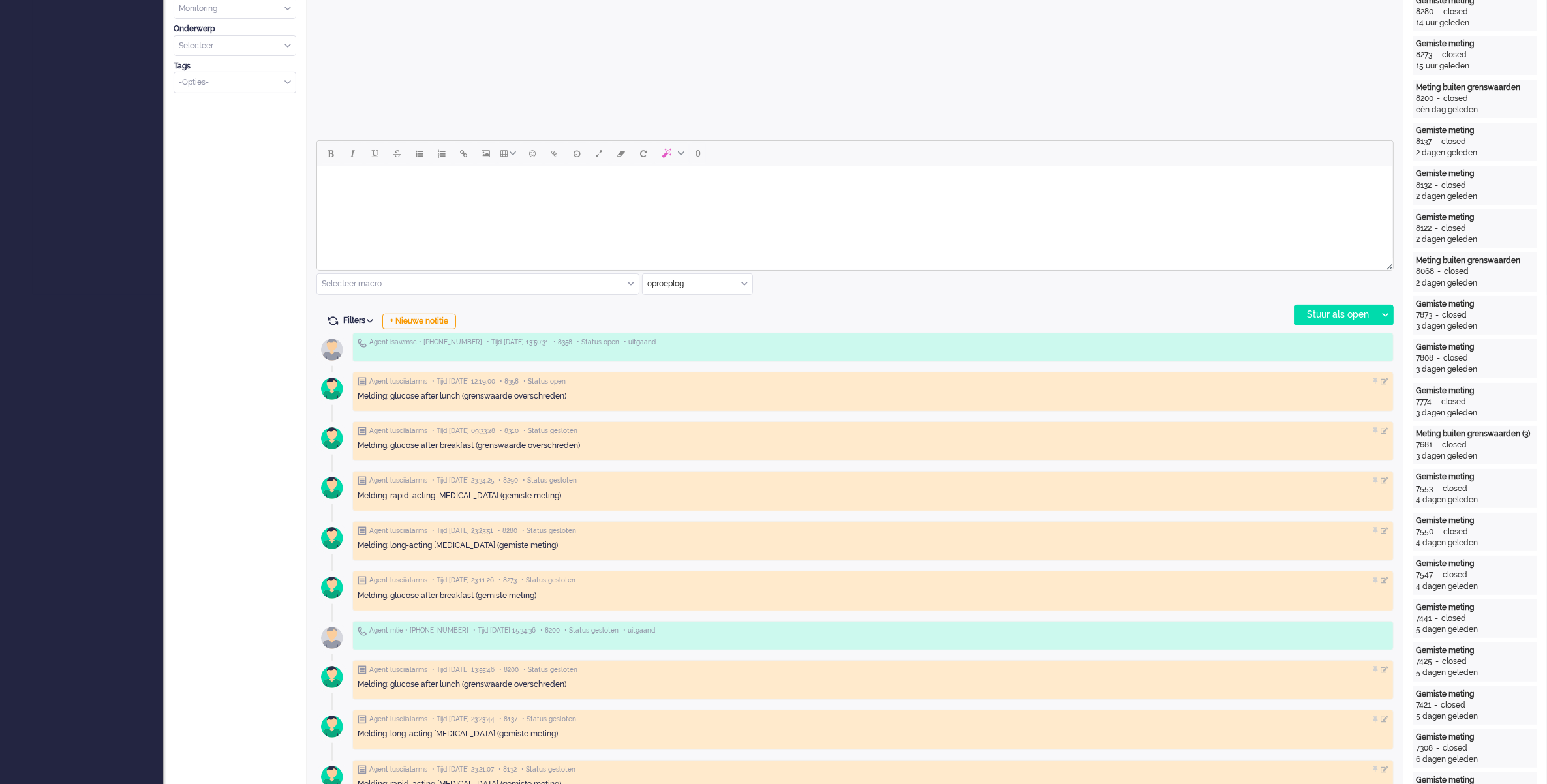
click at [440, 175] on body "Rich Text Area. Press ALT-0 for help." at bounding box center [855, 182] width 1066 height 23
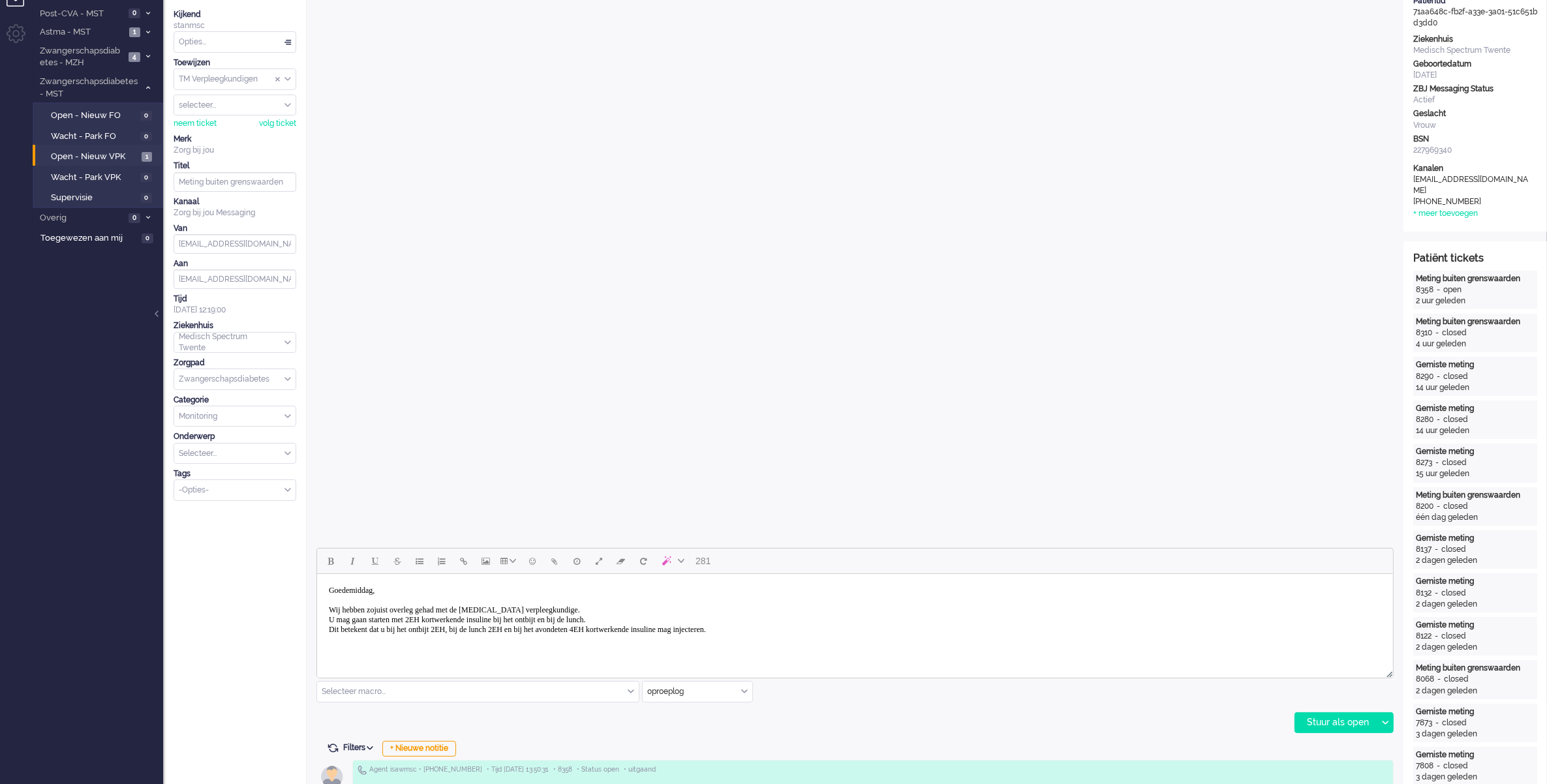
scroll to position [326, 0]
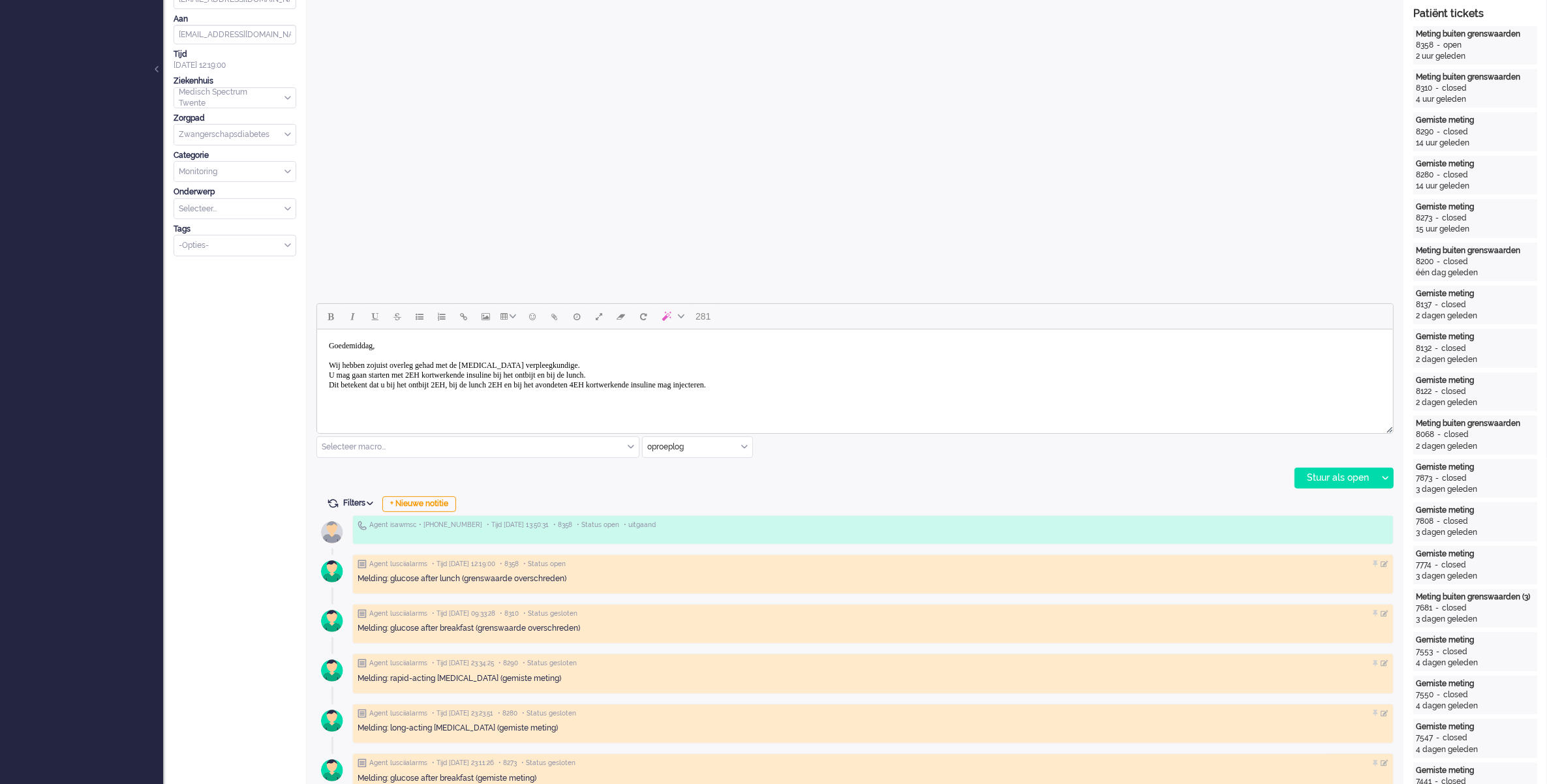
click at [449, 412] on html "[PERSON_NAME], [PERSON_NAME] hebben zojuist overleg gehad met de [MEDICAL_DATA]…" at bounding box center [855, 370] width 1077 height 83
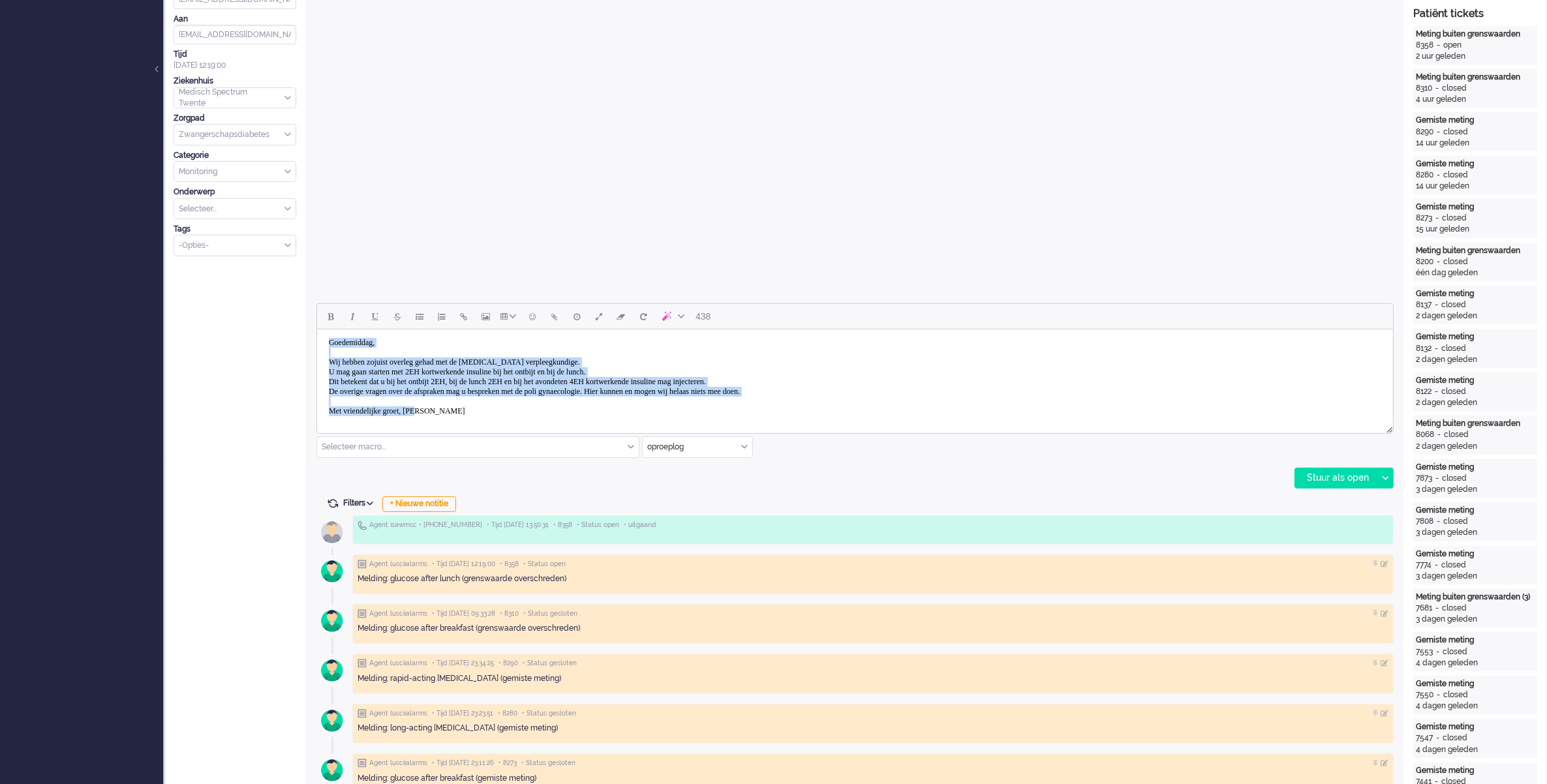
scroll to position [0, 0]
drag, startPoint x: 450, startPoint y: 413, endPoint x: 310, endPoint y: 333, distance: 161.2
click at [316, 333] on html "[PERSON_NAME], [PERSON_NAME] hebben zojuist overleg gehad met de [MEDICAL_DATA]…" at bounding box center [855, 380] width 1077 height 102
copy body "[PERSON_NAME], [PERSON_NAME] hebben zojuist overleg gehad met de [MEDICAL_DATA]…"
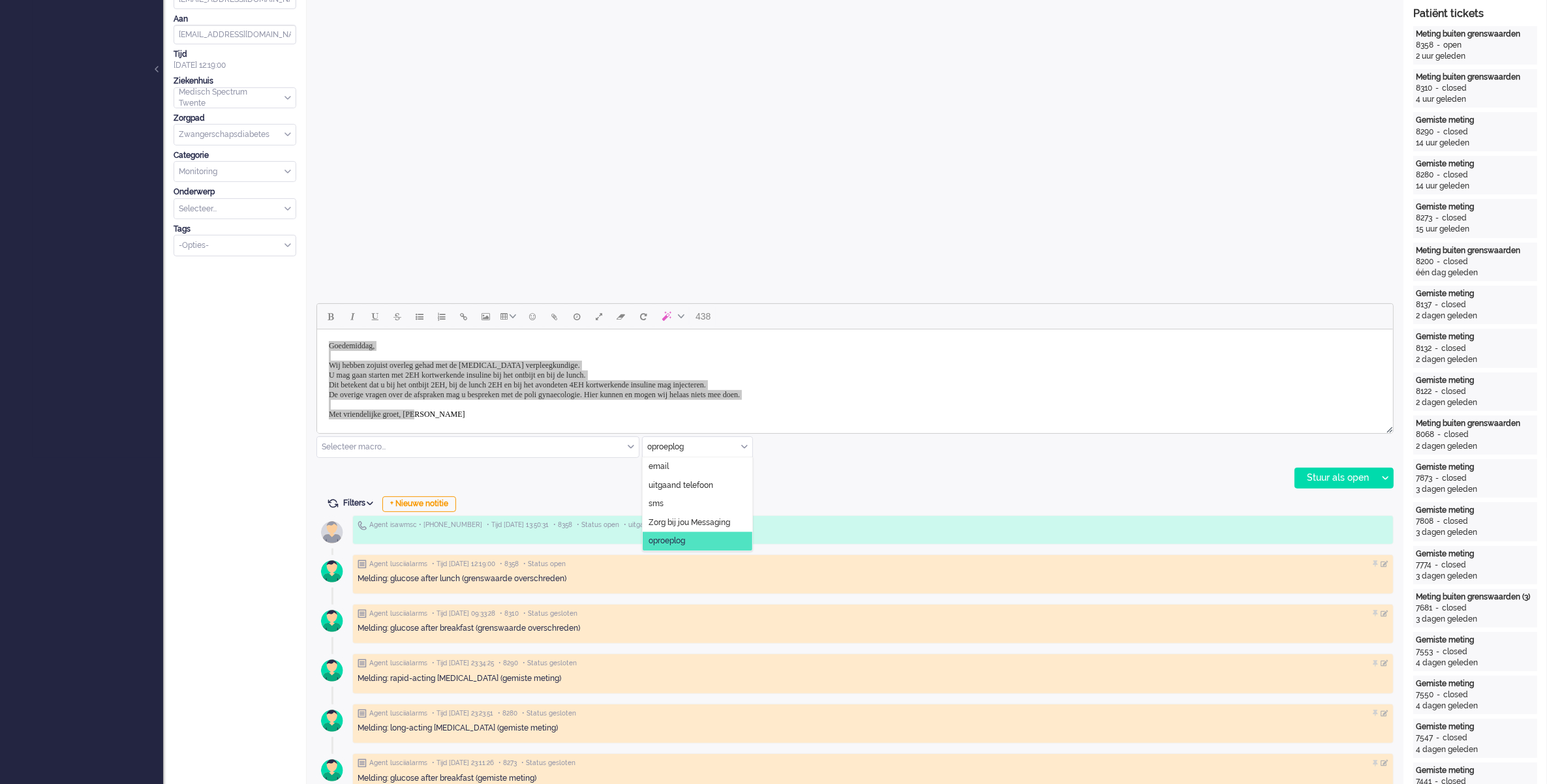
click at [741, 454] on input "text" at bounding box center [698, 447] width 110 height 20
click at [687, 517] on span "Zorg bij jou Messaging" at bounding box center [689, 523] width 82 height 11
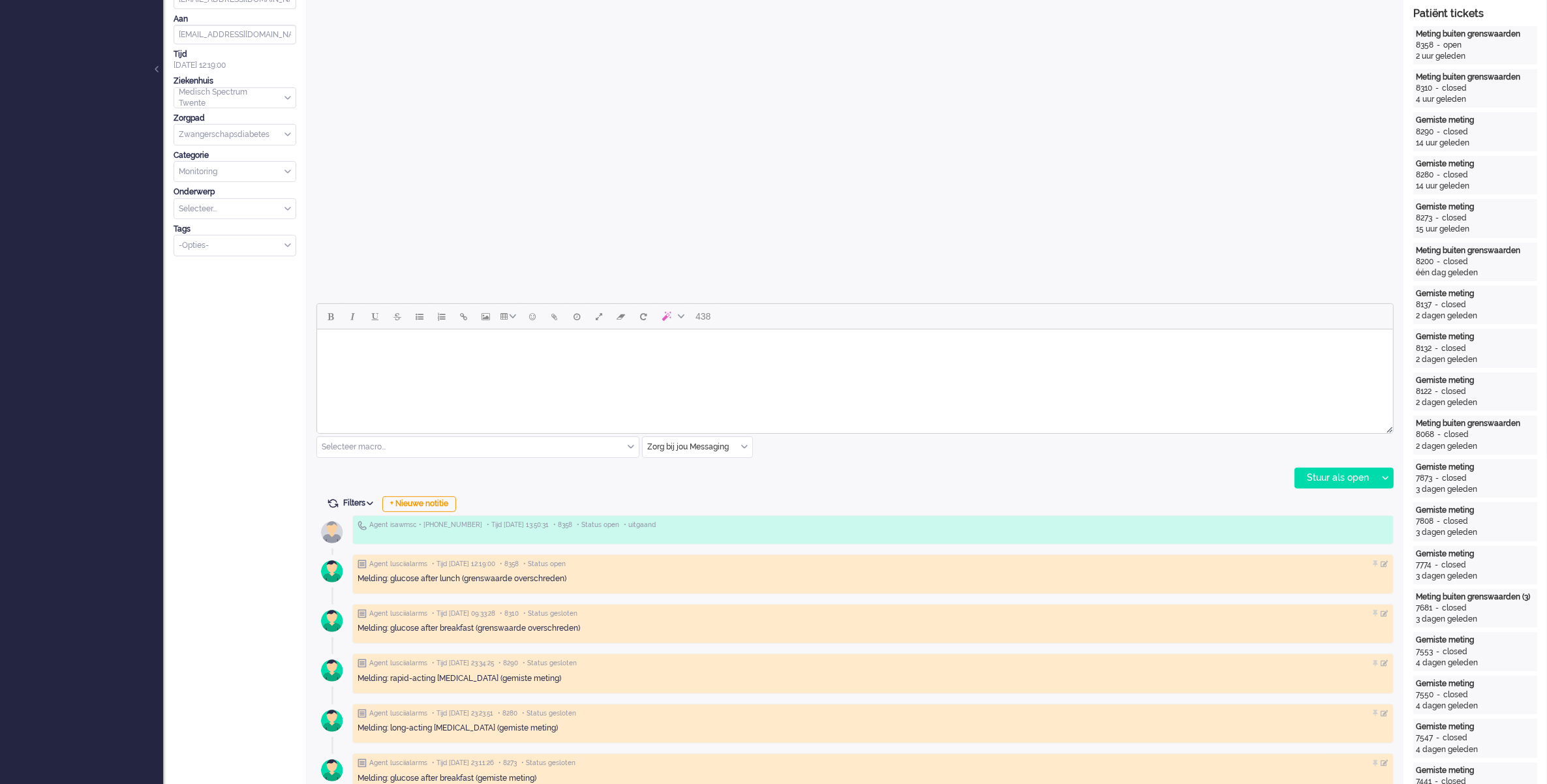
click at [569, 363] on html at bounding box center [855, 346] width 1077 height 33
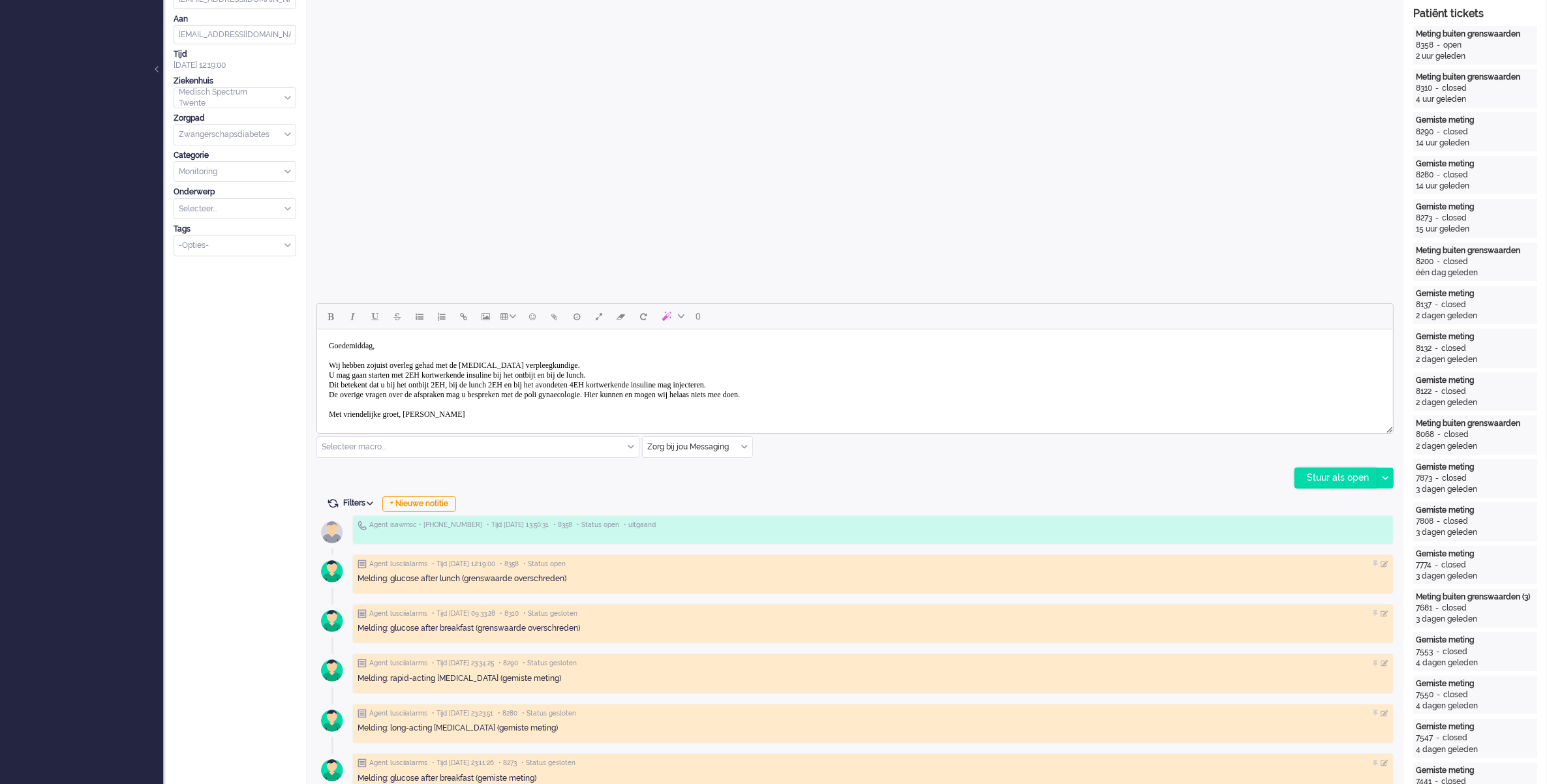
click at [1325, 479] on div "Stuur als open" at bounding box center [1336, 478] width 82 height 19
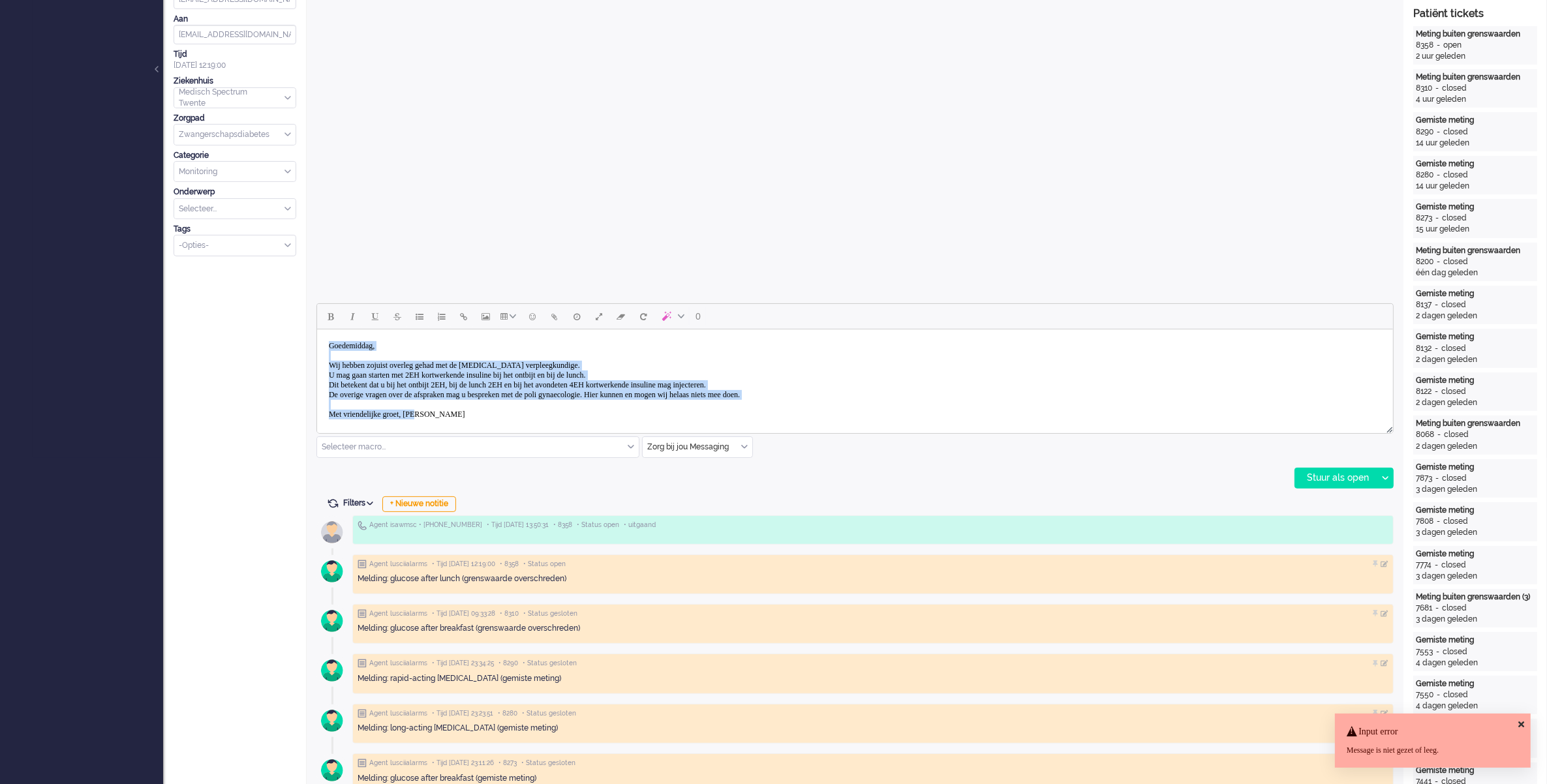
drag, startPoint x: 762, startPoint y: 412, endPoint x: 578, endPoint y: 657, distance: 306.4
click at [316, 329] on html "[PERSON_NAME], [PERSON_NAME] hebben zojuist overleg gehad met de [MEDICAL_DATA]…" at bounding box center [855, 380] width 1077 height 102
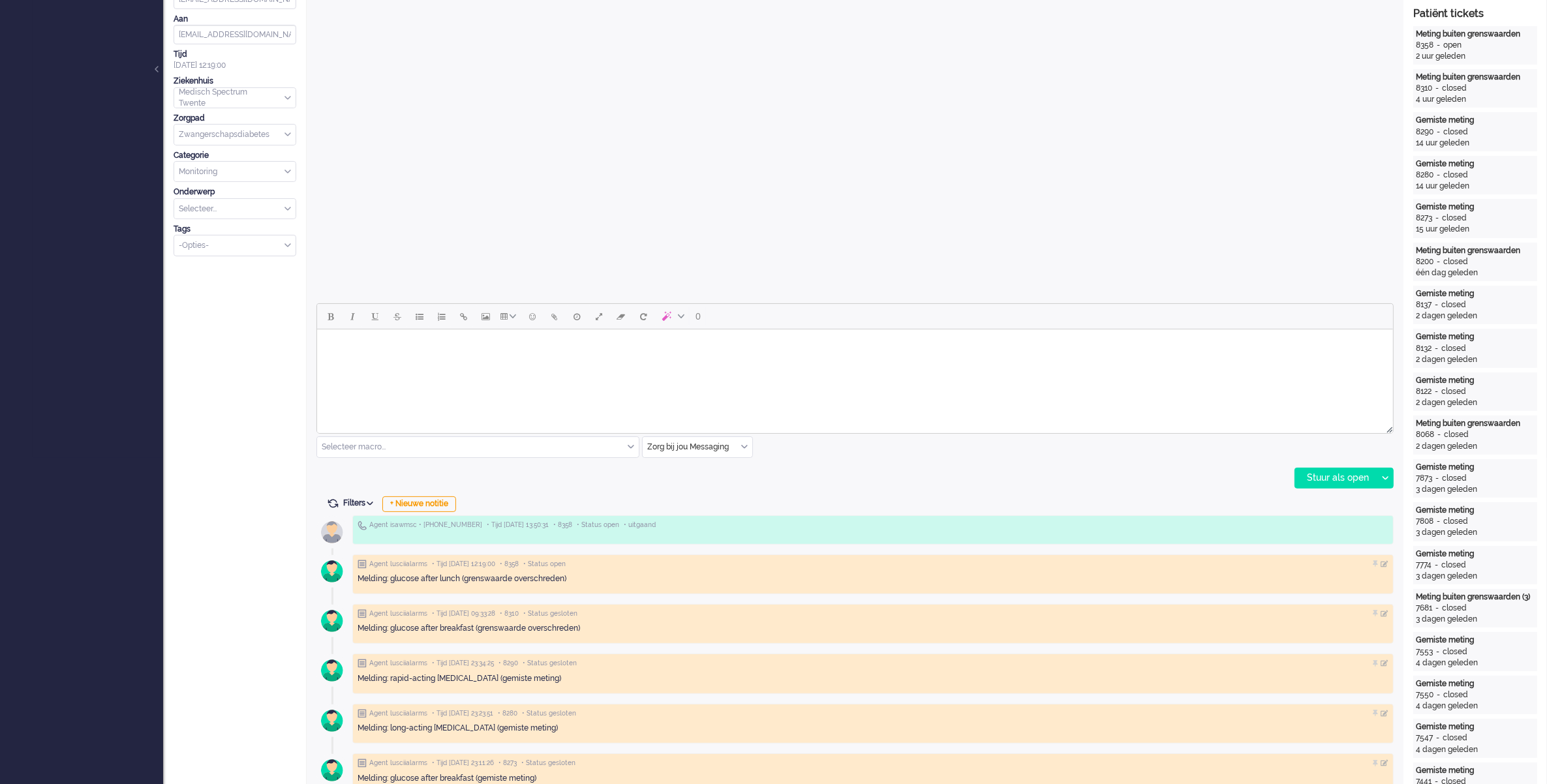
click at [732, 451] on input "text" at bounding box center [698, 447] width 110 height 20
click at [680, 485] on span "uitgaand telefoon" at bounding box center [680, 486] width 64 height 11
click at [741, 444] on div "uitgaand telefoon" at bounding box center [698, 447] width 110 height 20
click at [702, 528] on li "Zorg bij jou Messaging" at bounding box center [698, 523] width 110 height 19
click at [626, 363] on html at bounding box center [855, 346] width 1077 height 33
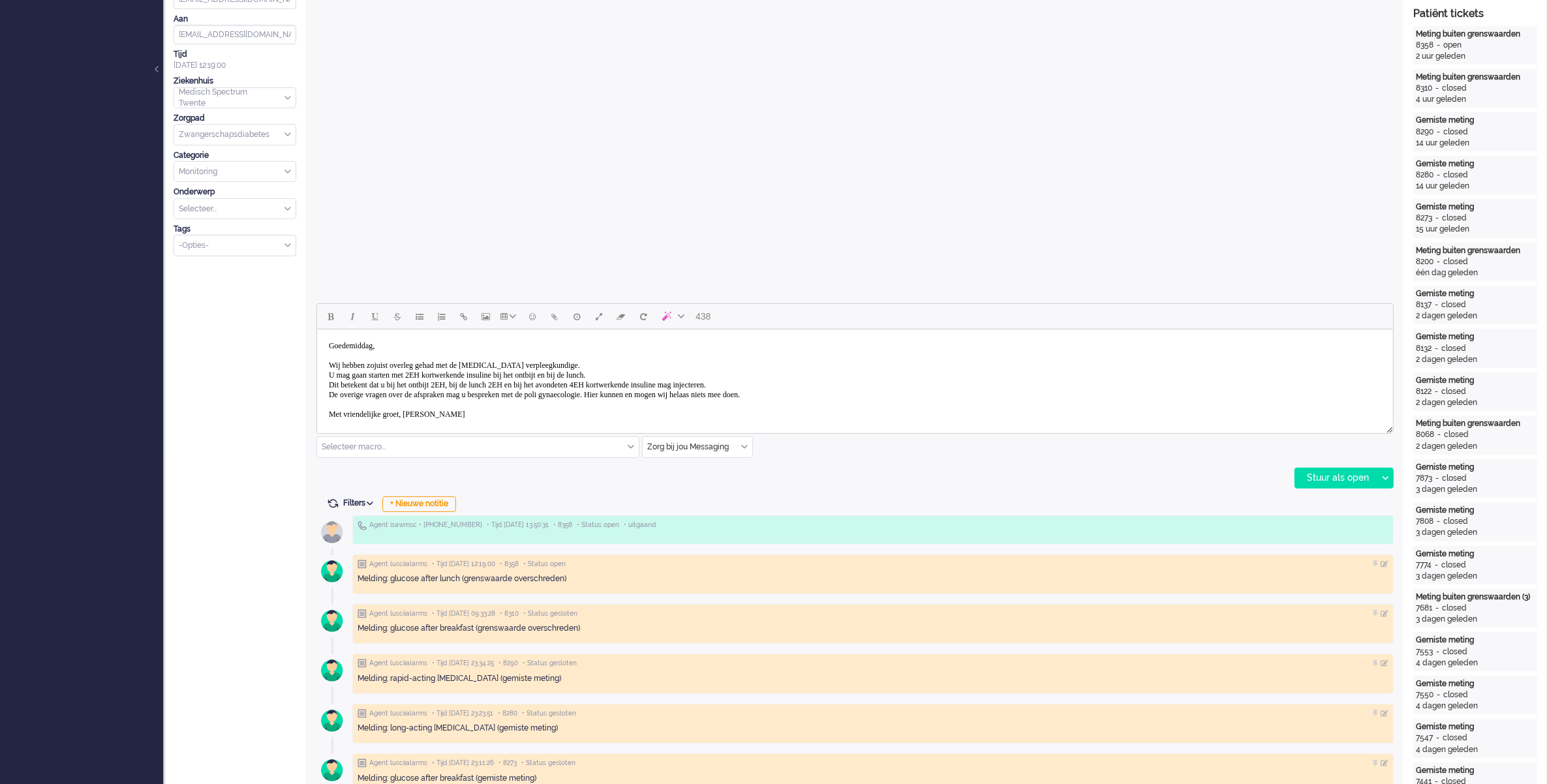
scroll to position [82, 0]
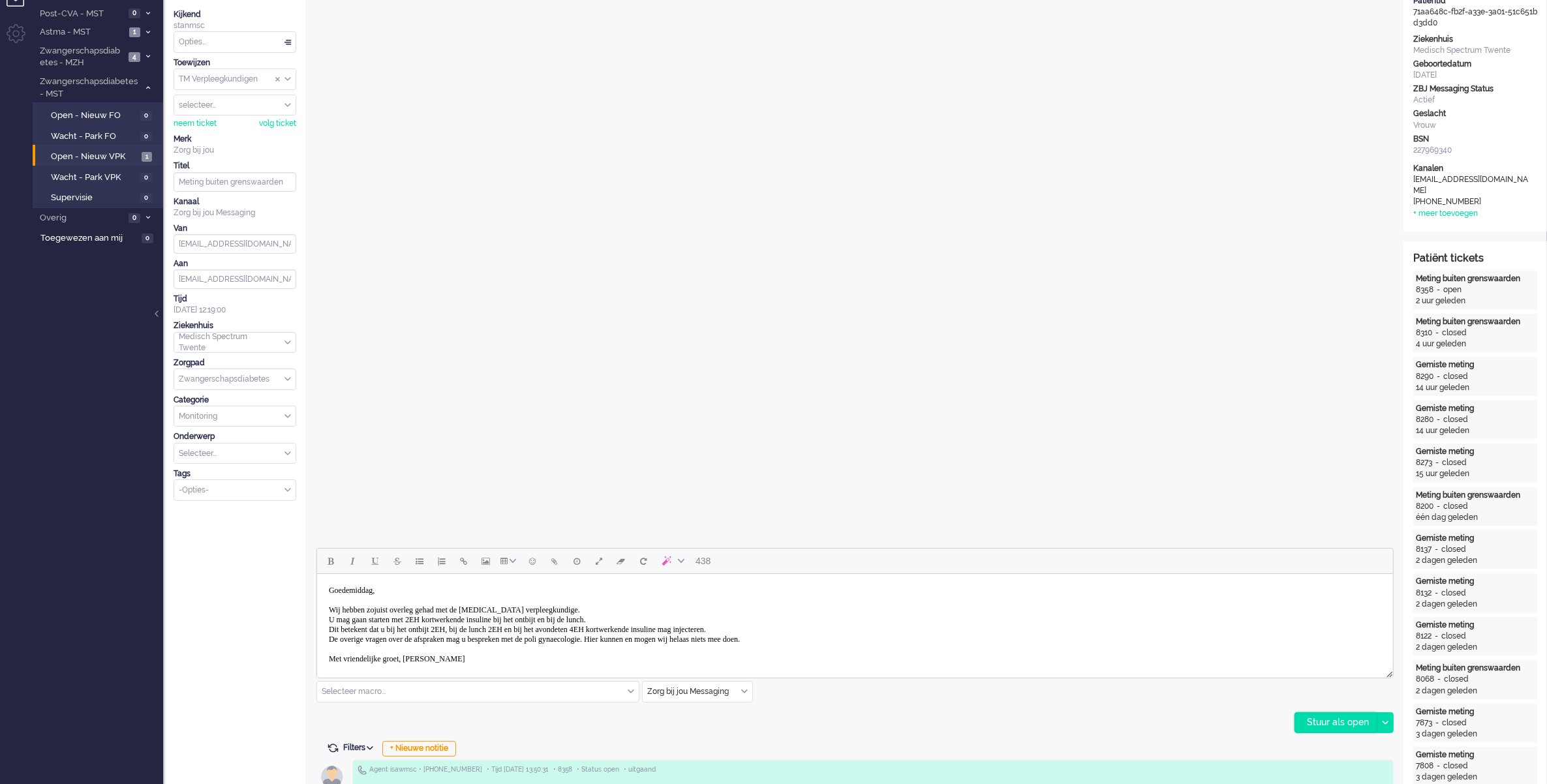
click at [1316, 728] on div "Stuur als open" at bounding box center [1336, 723] width 82 height 19
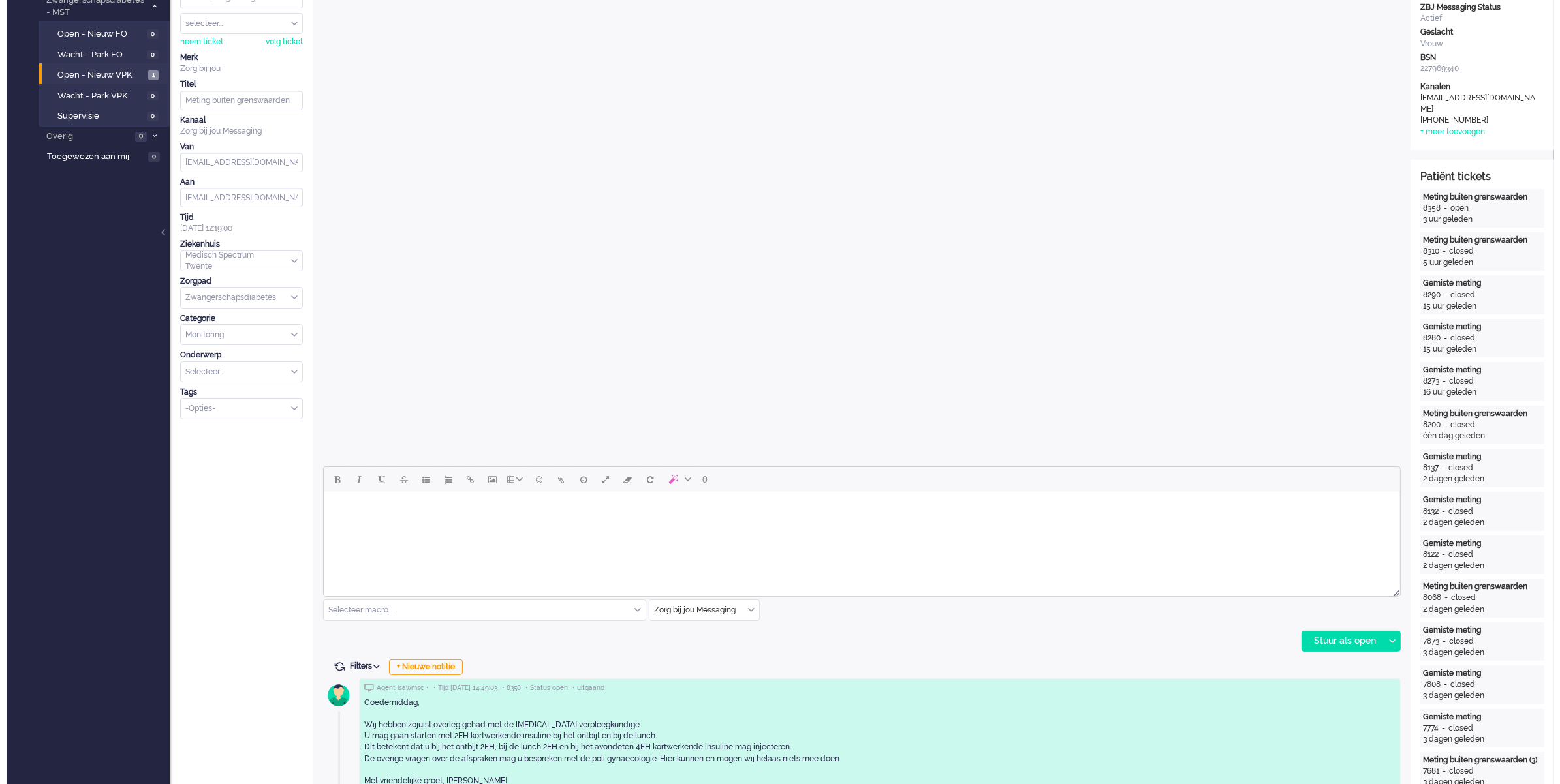
scroll to position [0, 0]
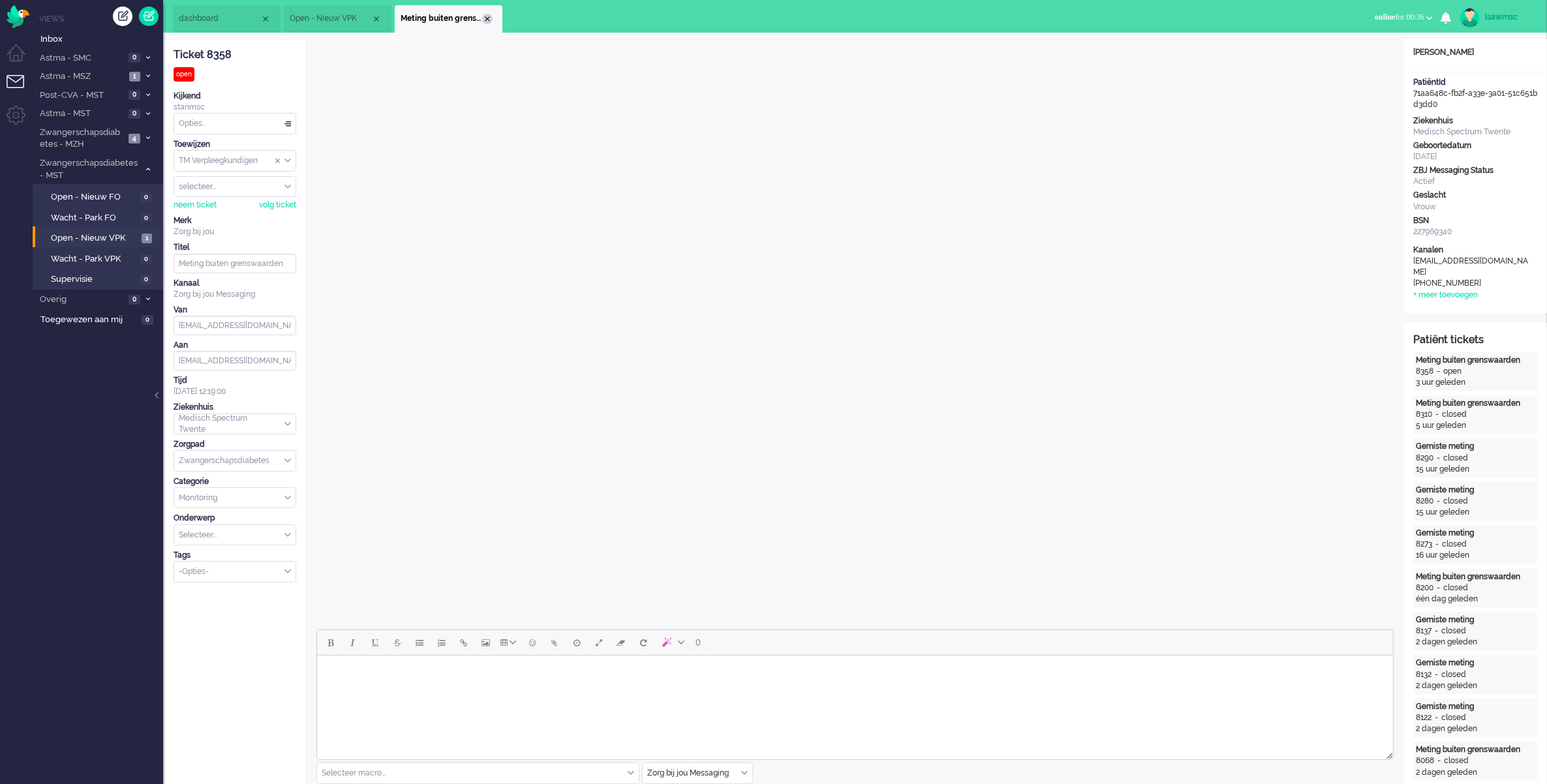
click at [490, 21] on div "Close tab" at bounding box center [487, 18] width 10 height 10
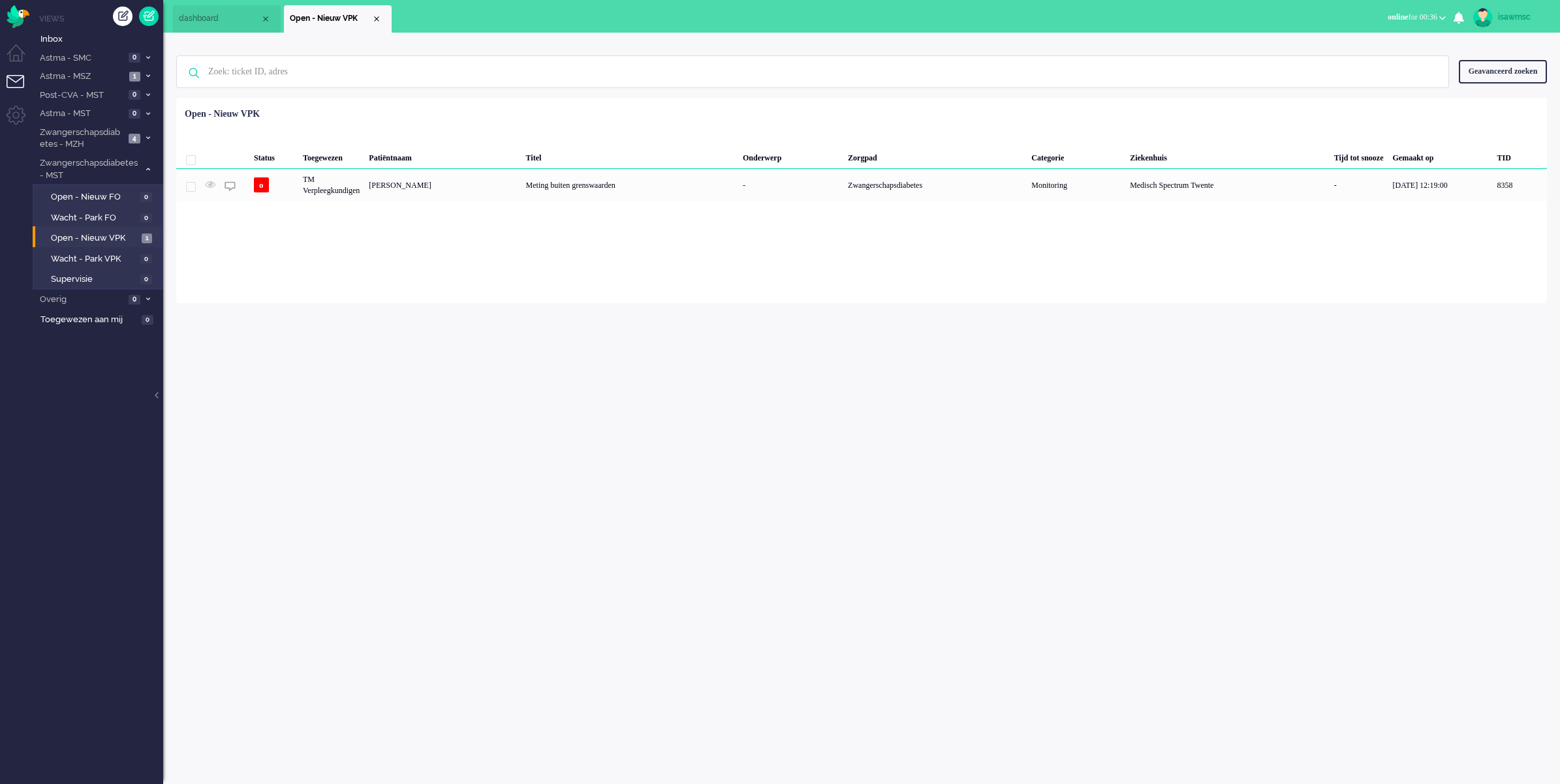
click at [509, 24] on ul "dashboard Open - Nieuw VPK" at bounding box center [735, 17] width 1123 height 33
click at [801, 96] on div "Geen zoekresultaten [PERSON_NAME] nog eens Geavanceerd zoeken Geavanceerd zoeke…" at bounding box center [861, 72] width 1370 height 52
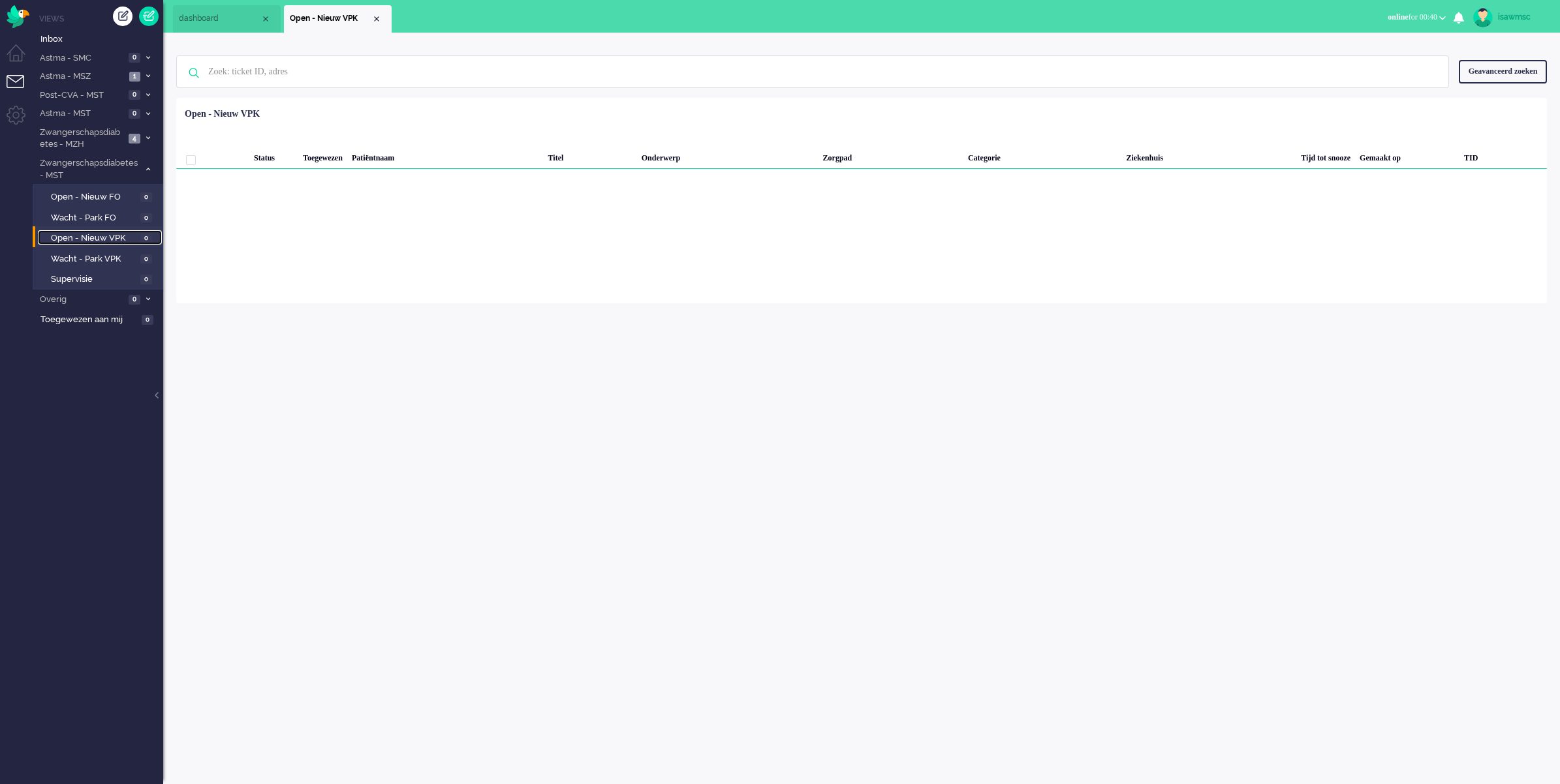
click at [115, 239] on span "Open - Nieuw VPK" at bounding box center [94, 238] width 86 height 13
click at [391, 289] on div "Loading... Status Toegewezen Patiëntnaam Titel Onderwerp Zorgpad Categorie Ziek…" at bounding box center [861, 201] width 1370 height 205
